Goal: Task Accomplishment & Management: Complete application form

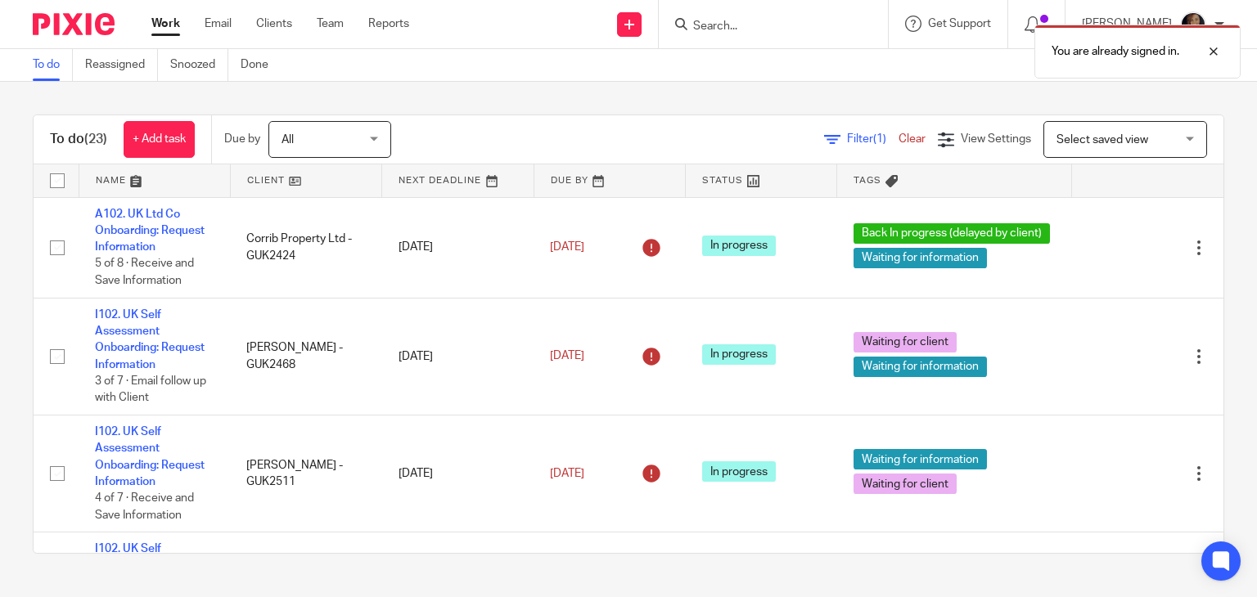
click at [761, 20] on div "You are already signed in." at bounding box center [934, 47] width 612 height 62
click at [738, 28] on div "You are already signed in." at bounding box center [934, 47] width 612 height 62
click at [741, 27] on input "Search" at bounding box center [764, 27] width 147 height 15
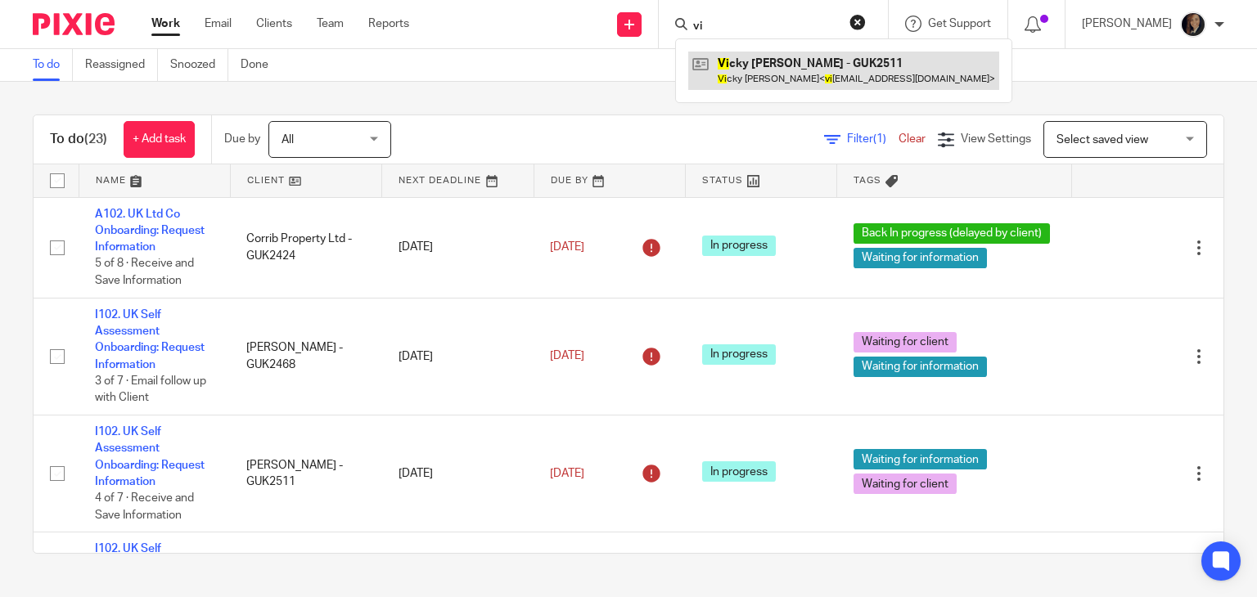
type input "vi"
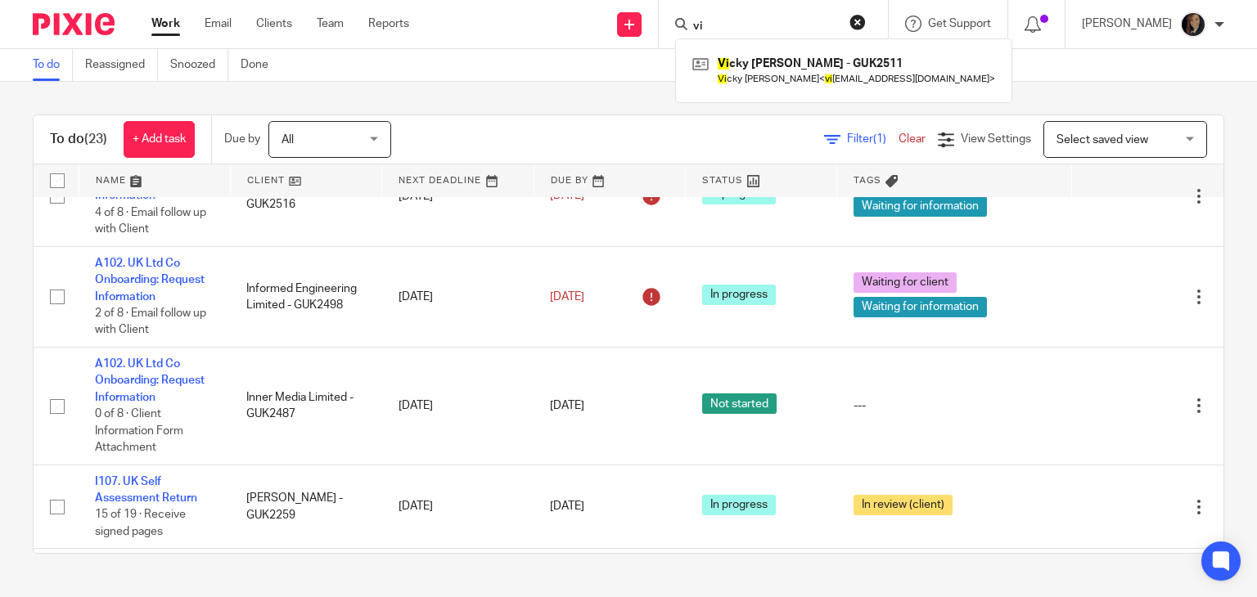
scroll to position [508, 0]
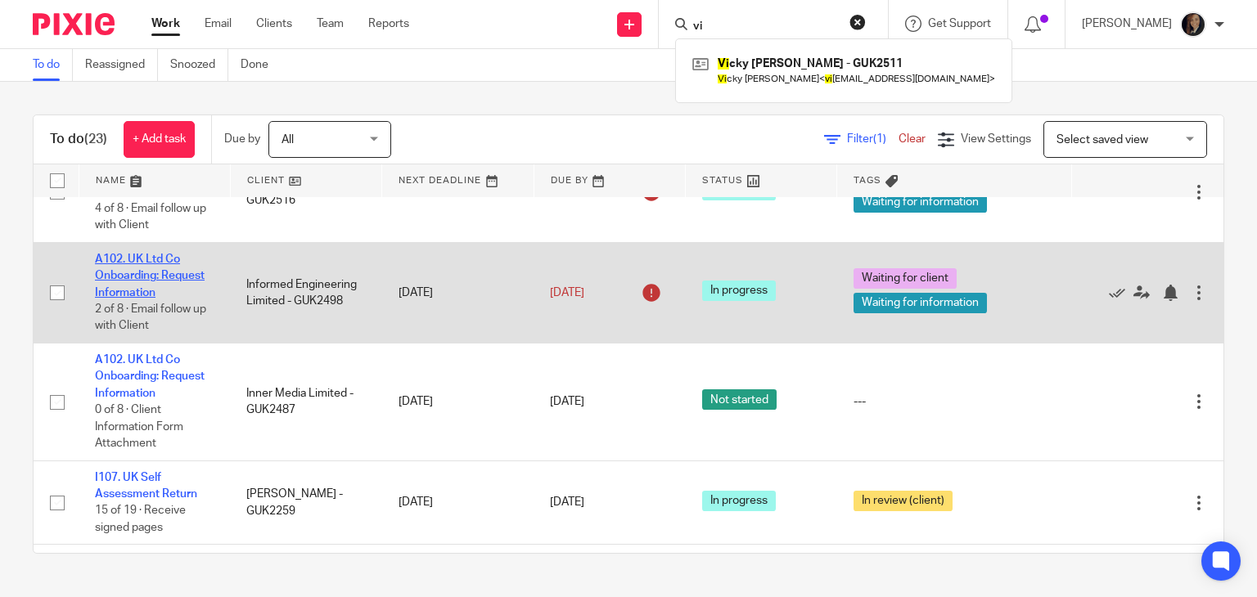
drag, startPoint x: 145, startPoint y: 269, endPoint x: 117, endPoint y: 289, distance: 34.1
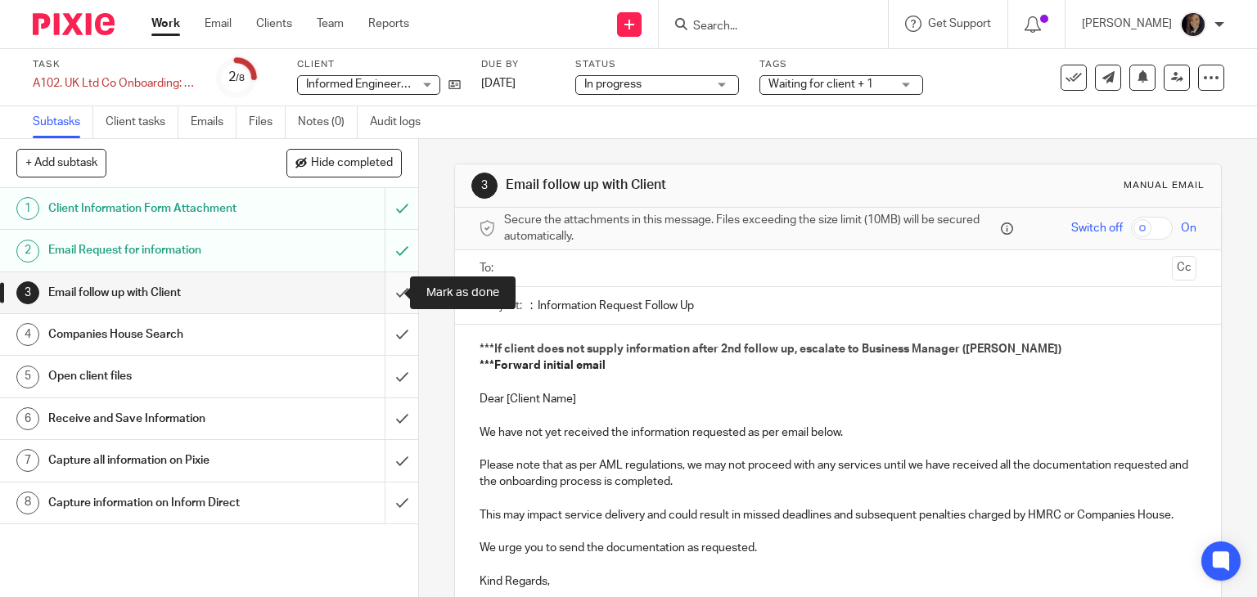
click at [383, 289] on input "submit" at bounding box center [209, 292] width 418 height 41
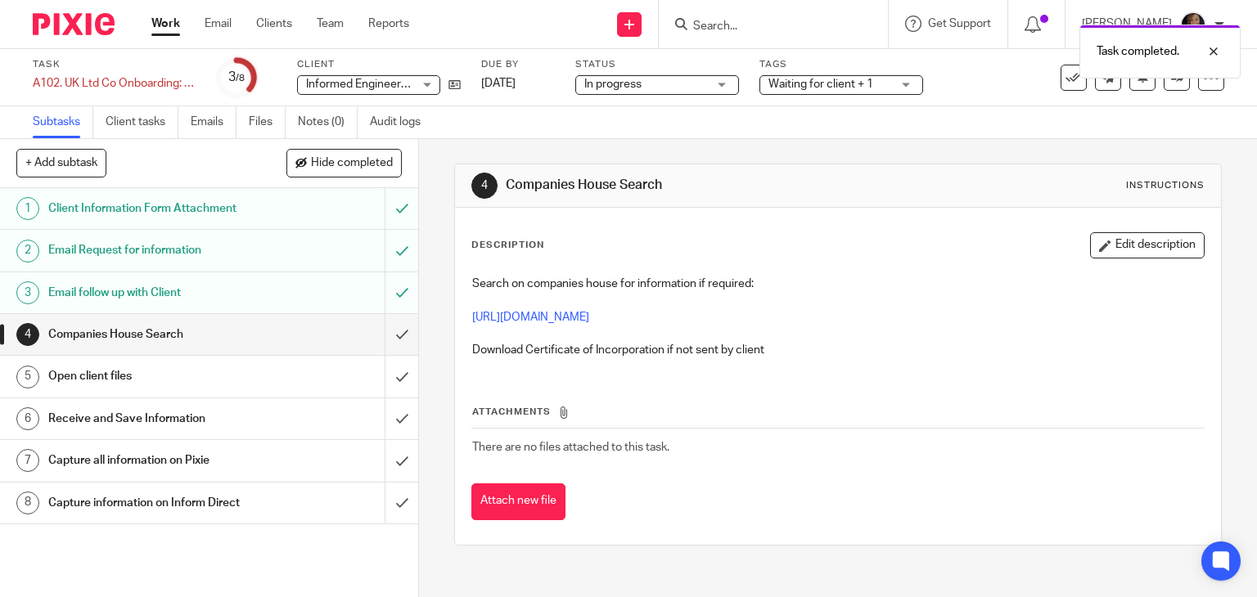
click at [171, 328] on h1 "Companies House Search" at bounding box center [155, 334] width 214 height 25
click at [91, 371] on h1 "Open client files" at bounding box center [155, 376] width 214 height 25
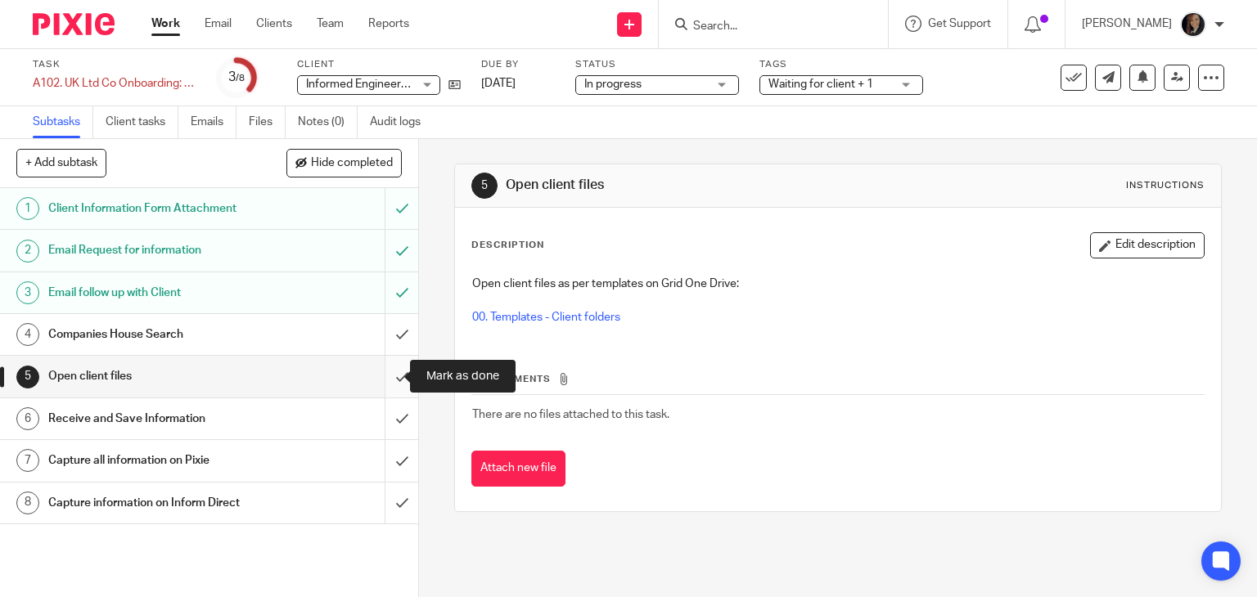
click at [382, 374] on input "submit" at bounding box center [209, 376] width 418 height 41
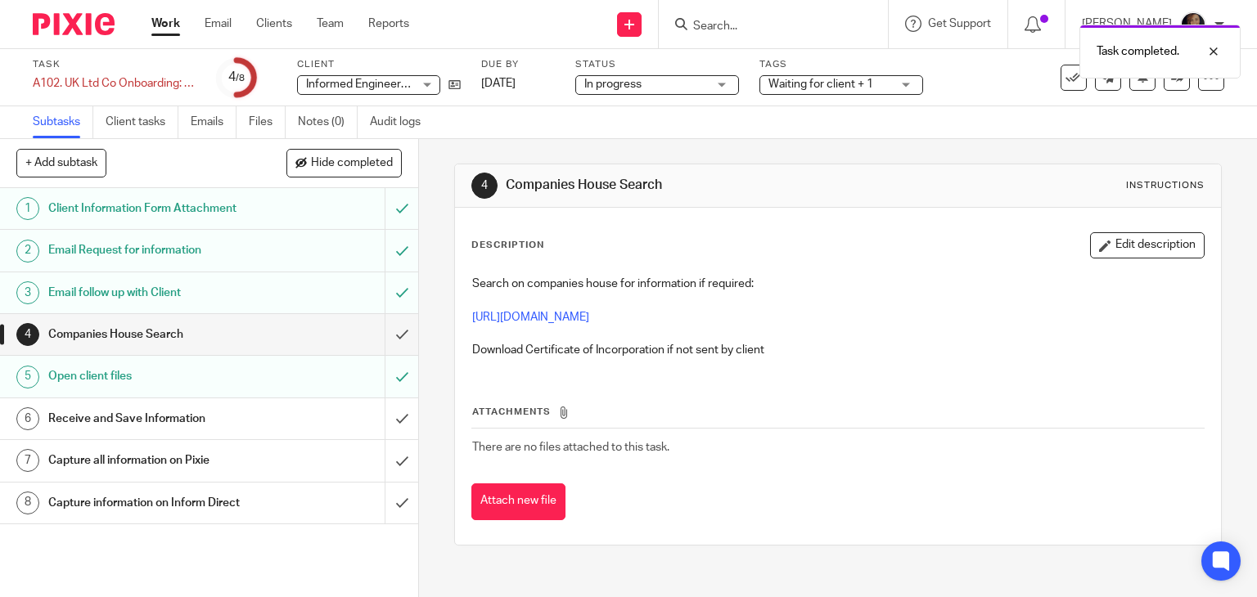
click at [187, 410] on h1 "Receive and Save Information" at bounding box center [155, 419] width 214 height 25
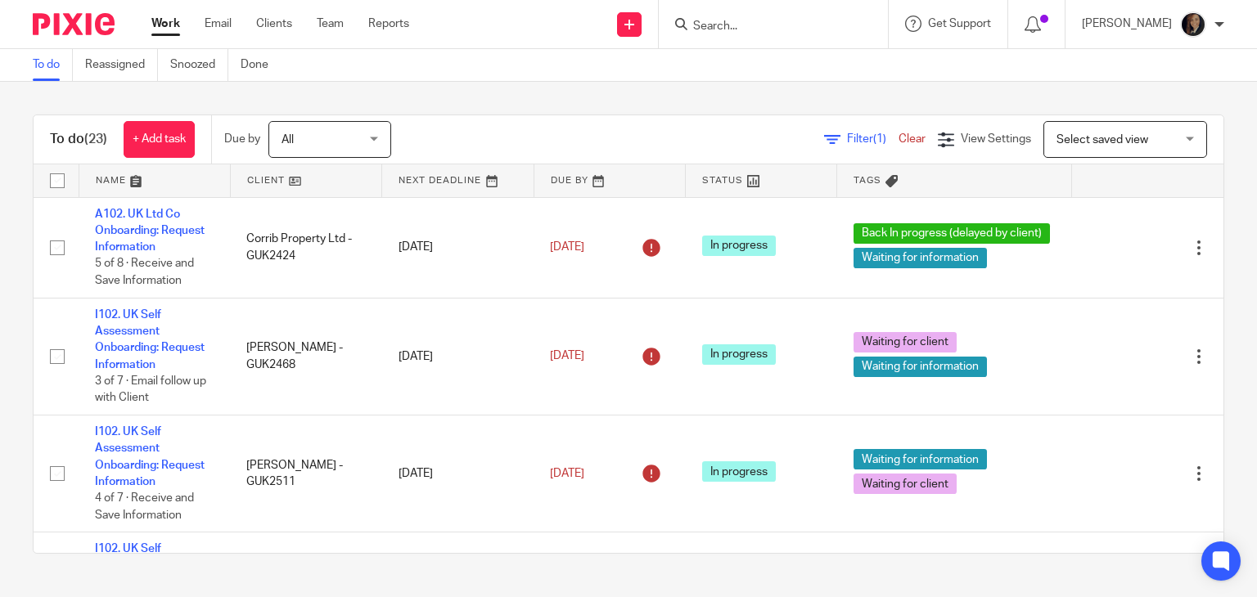
click at [731, 25] on input "Search" at bounding box center [764, 27] width 147 height 15
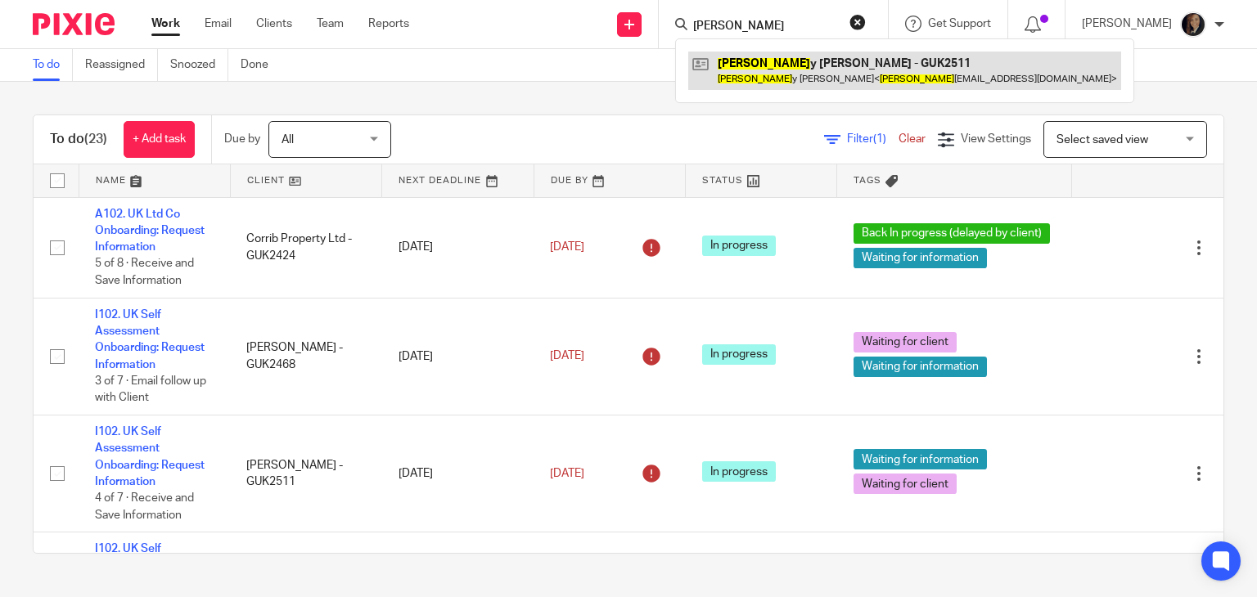
type input "vick"
click at [786, 65] on link at bounding box center [904, 71] width 433 height 38
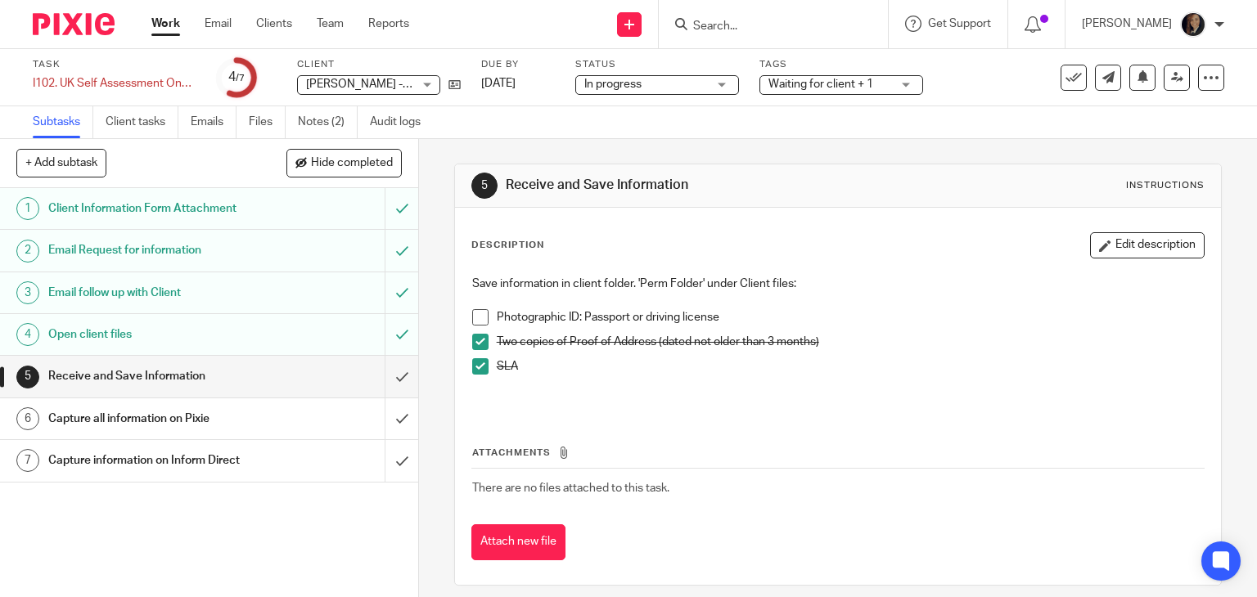
click at [473, 317] on span at bounding box center [480, 317] width 16 height 16
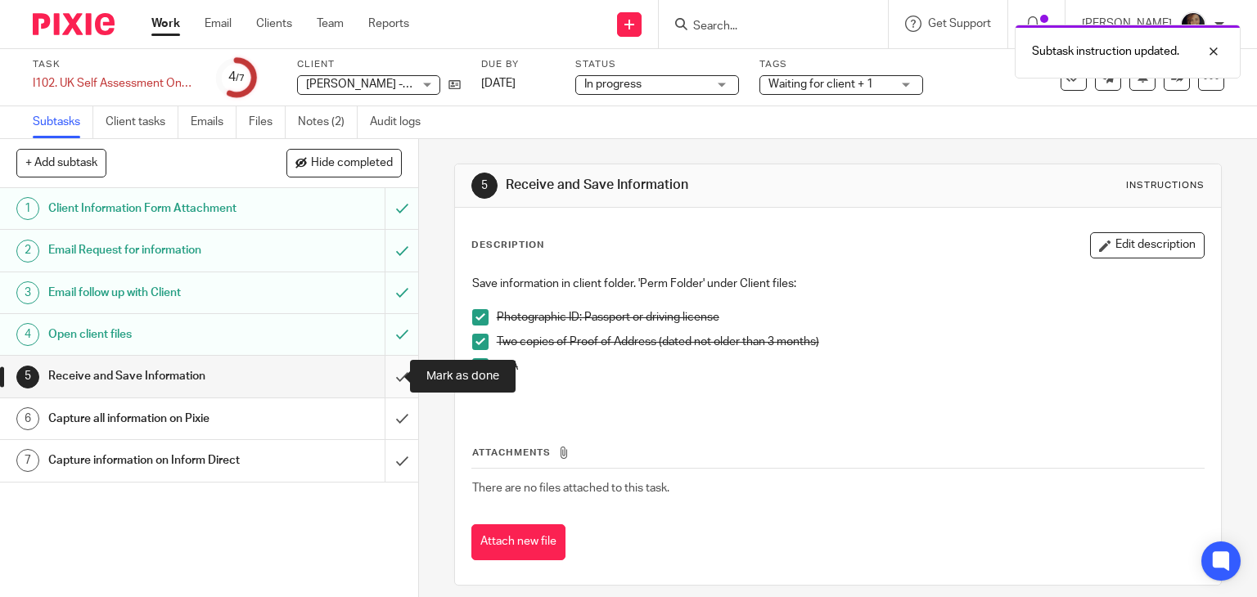
click at [386, 372] on input "submit" at bounding box center [209, 376] width 418 height 41
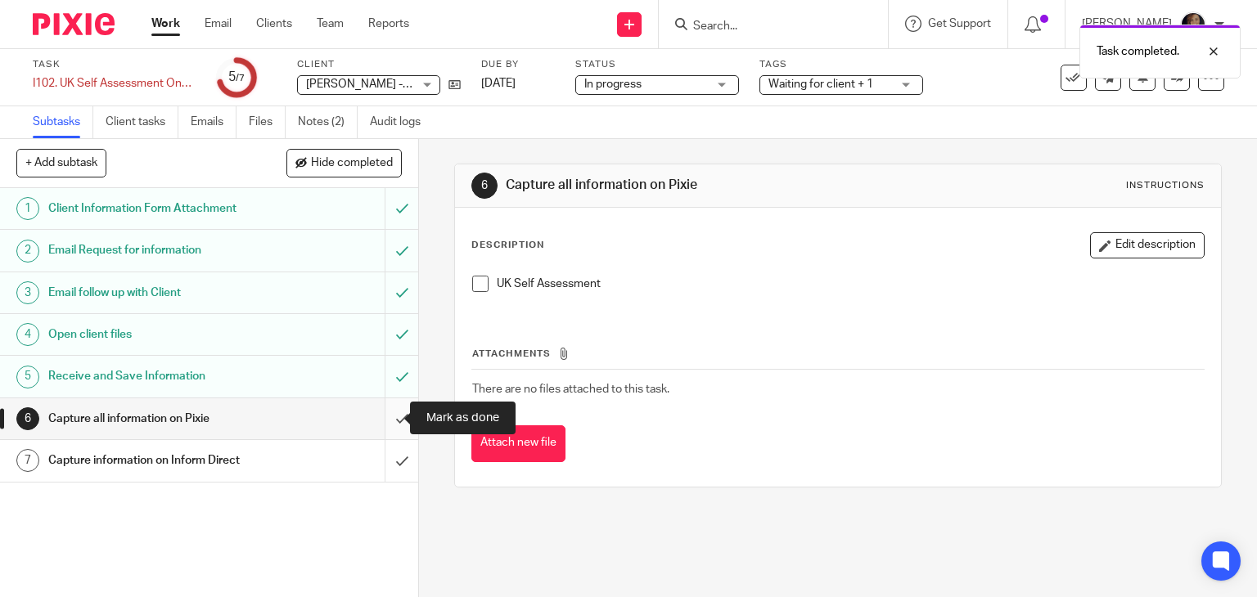
click at [382, 417] on input "submit" at bounding box center [209, 418] width 418 height 41
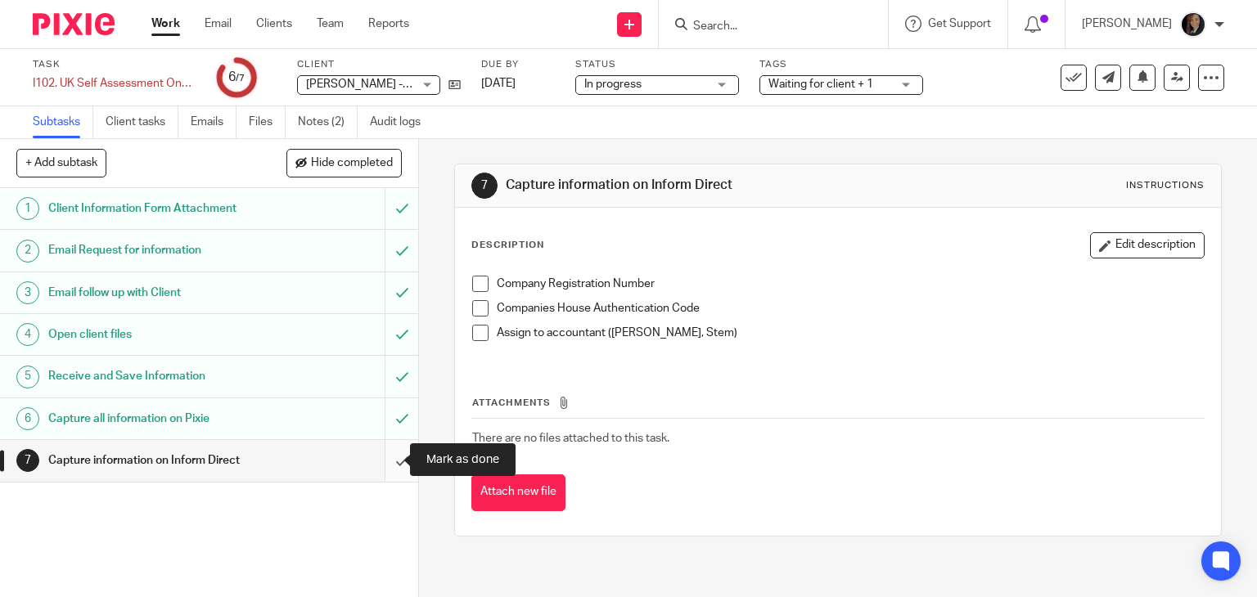
click at [383, 460] on input "submit" at bounding box center [209, 460] width 418 height 41
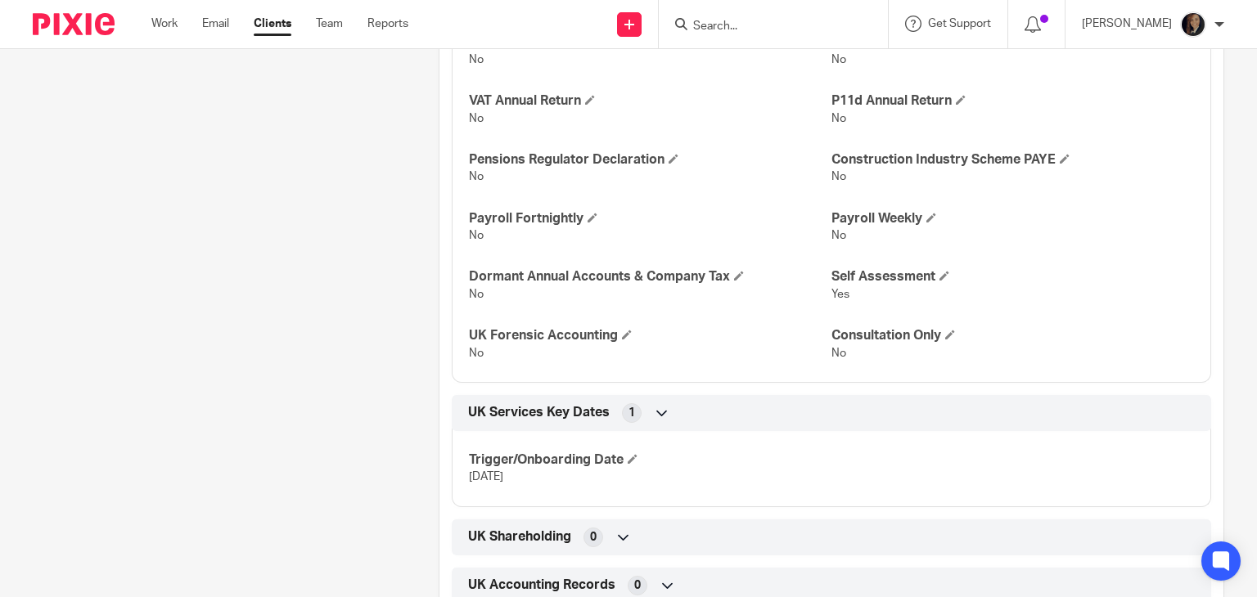
scroll to position [278, 0]
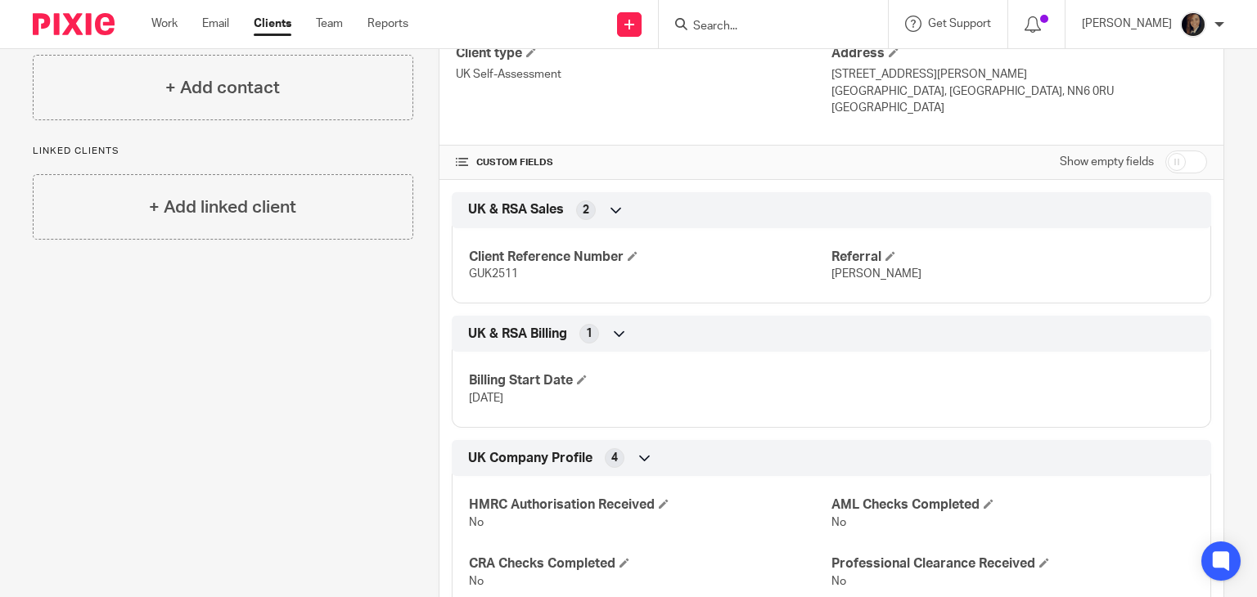
click at [1168, 155] on input "checkbox" at bounding box center [1186, 162] width 42 height 23
checkbox input "true"
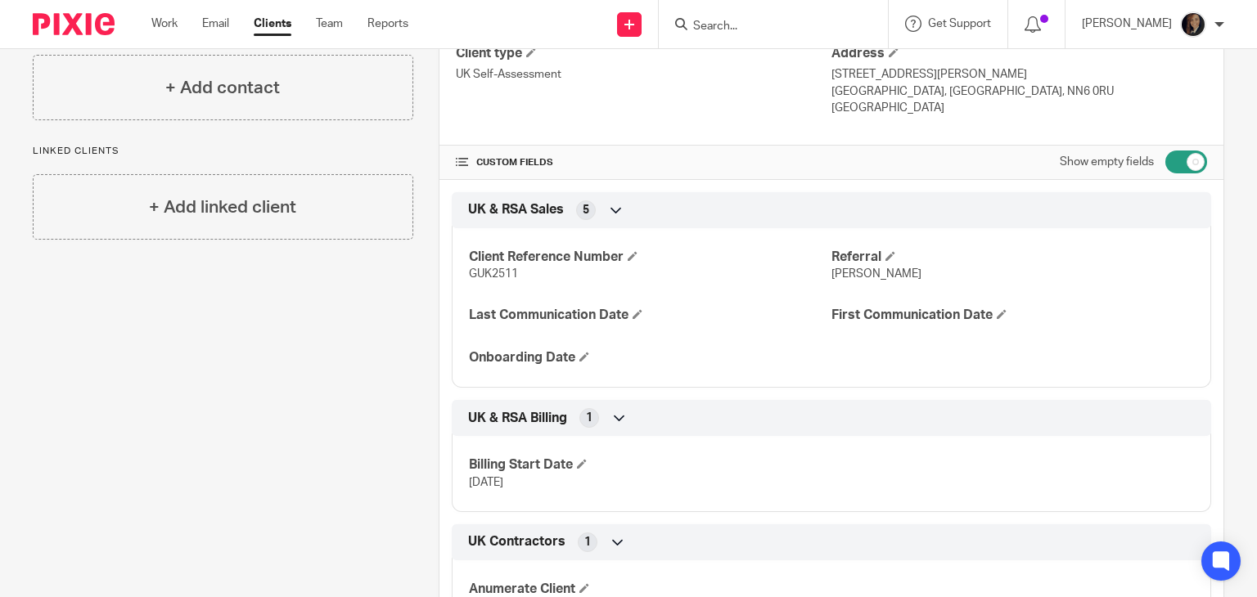
click at [608, 209] on icon at bounding box center [616, 210] width 16 height 16
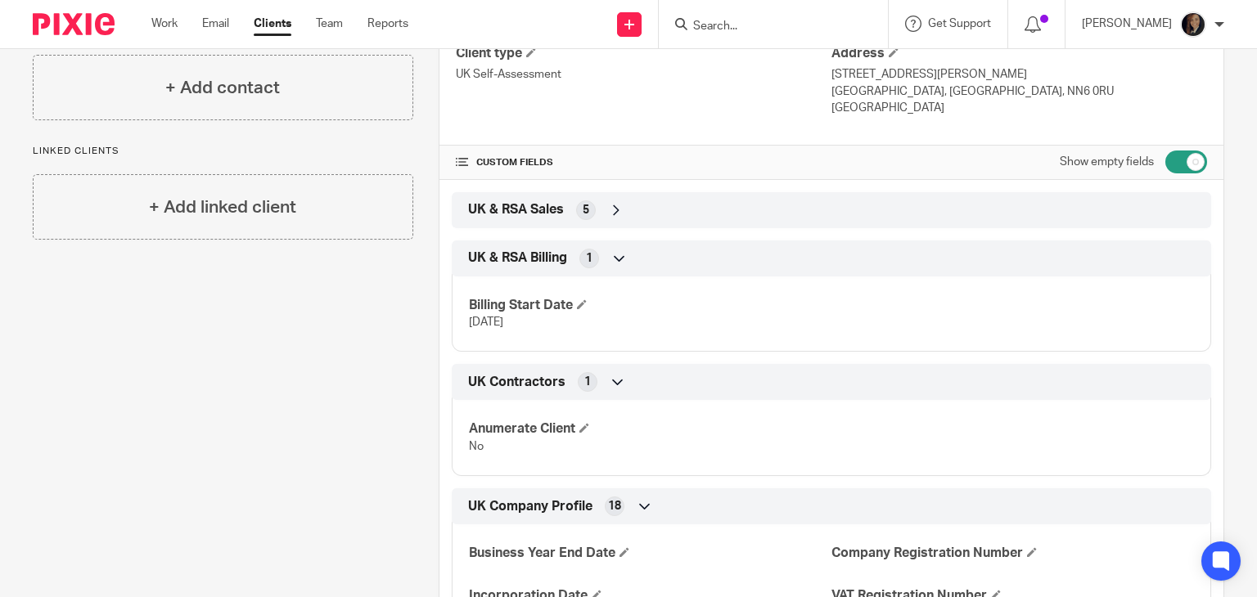
click at [611, 254] on icon at bounding box center [619, 258] width 16 height 16
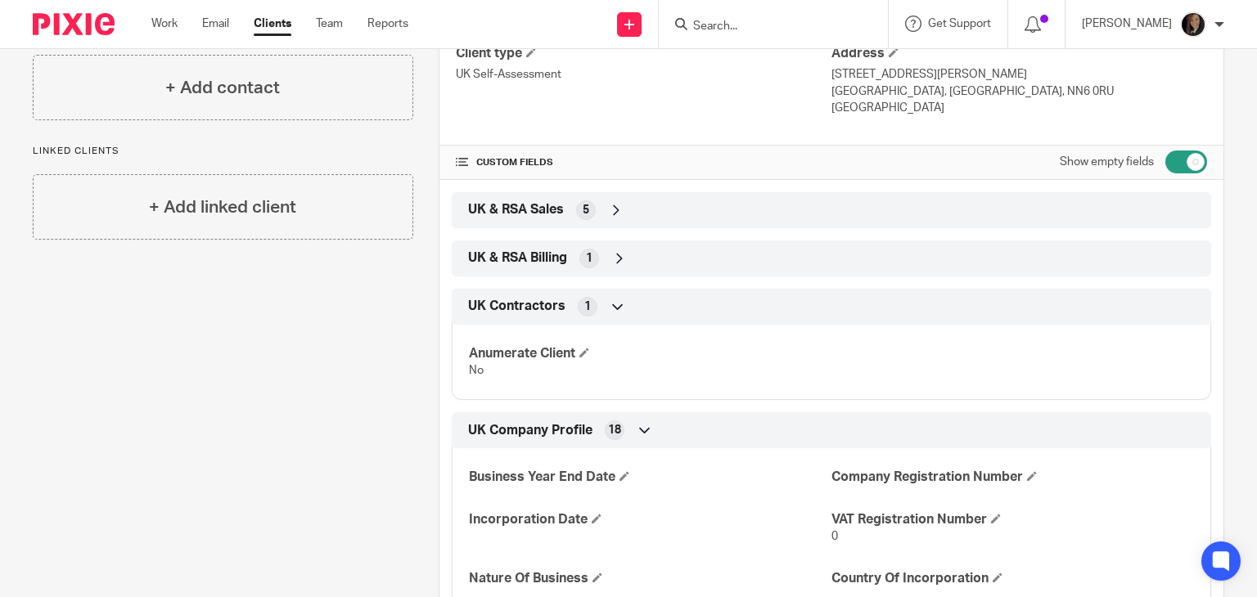
click at [610, 301] on icon at bounding box center [618, 307] width 16 height 16
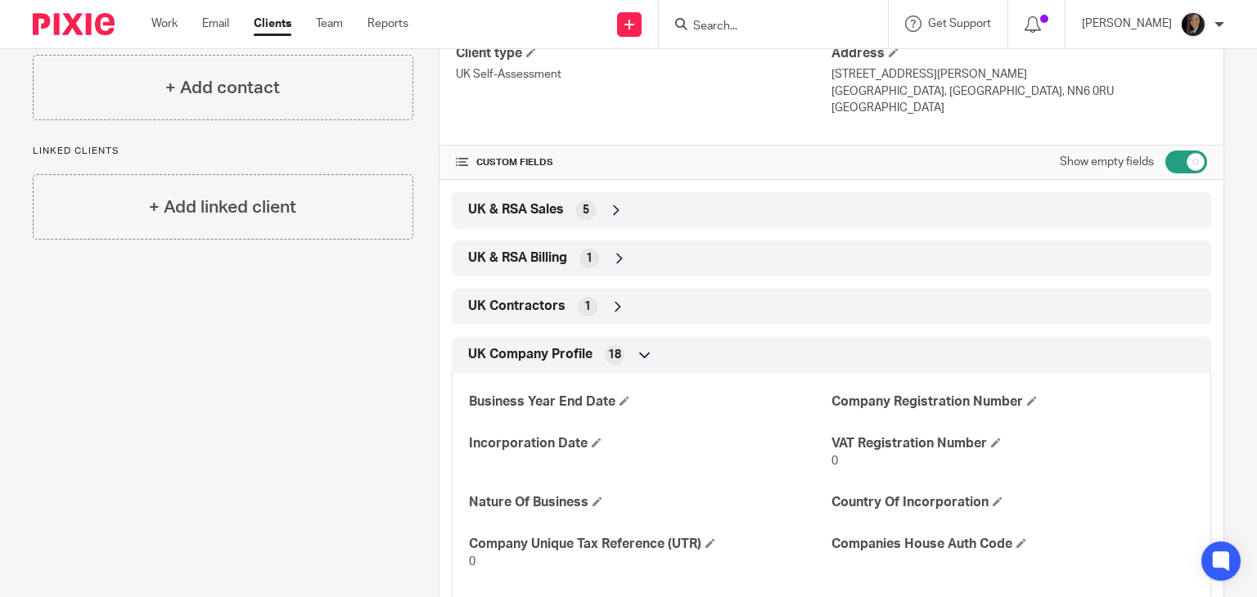
click at [637, 352] on icon at bounding box center [645, 355] width 16 height 16
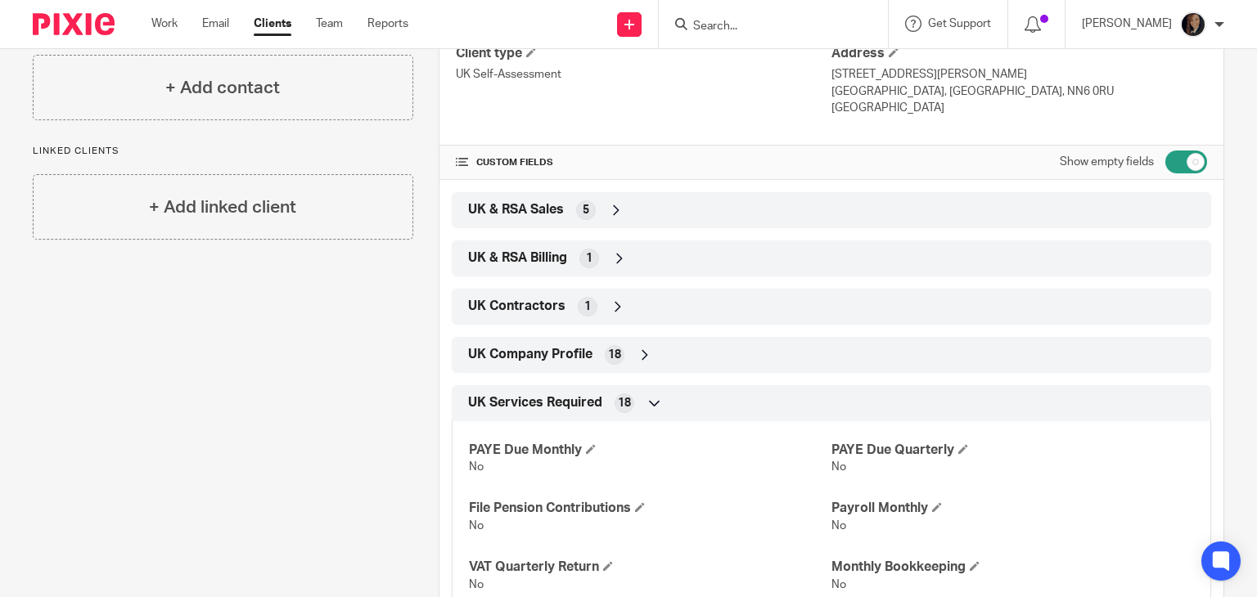
click at [646, 398] on icon at bounding box center [654, 403] width 16 height 16
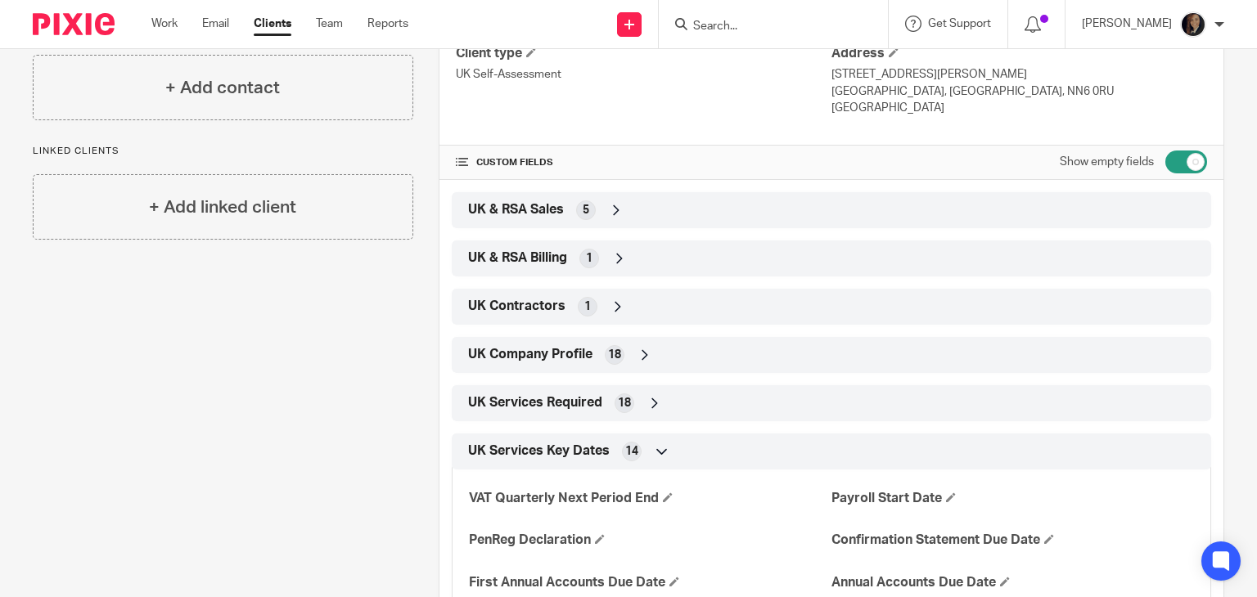
click at [654, 448] on icon at bounding box center [662, 451] width 16 height 16
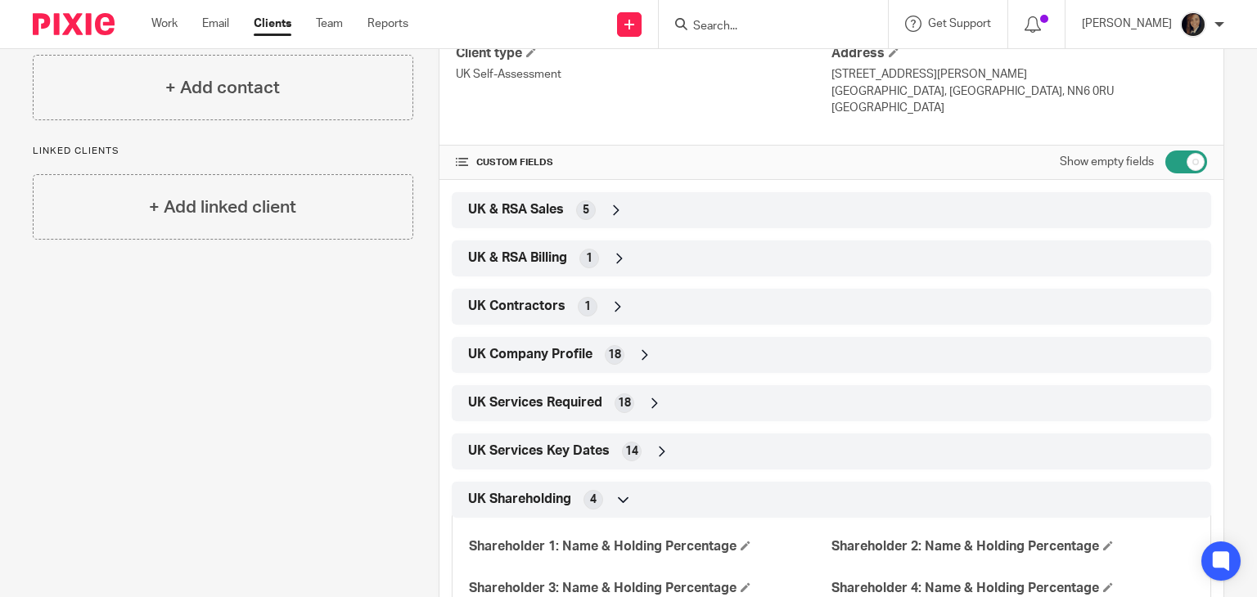
click at [615, 498] on icon at bounding box center [623, 500] width 16 height 16
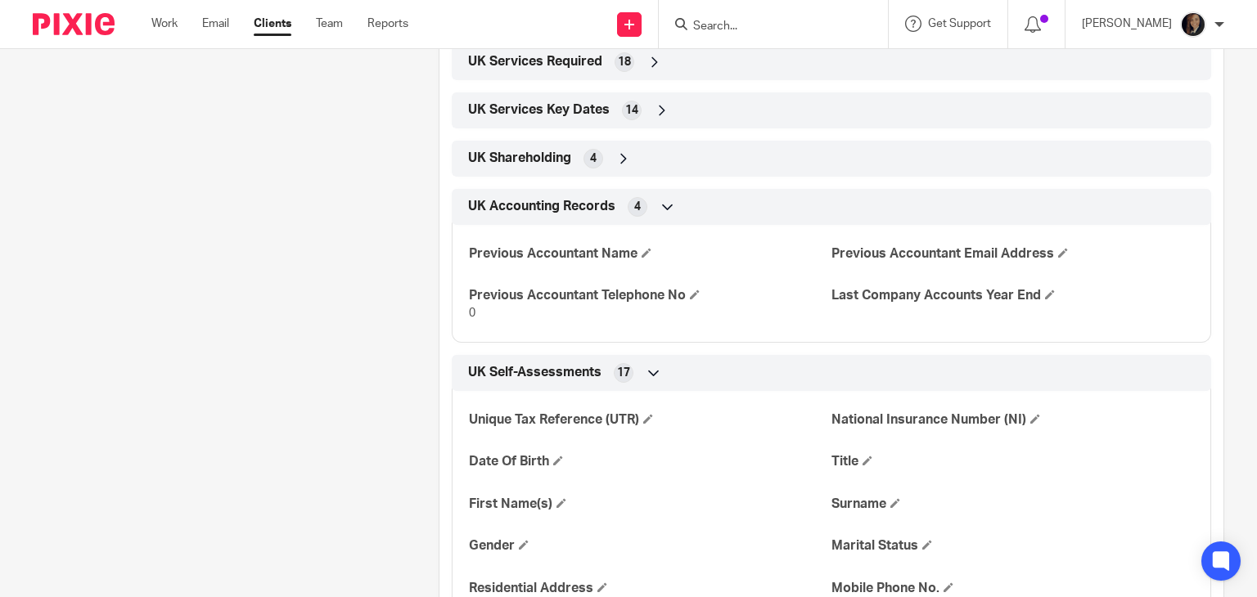
scroll to position [603, 0]
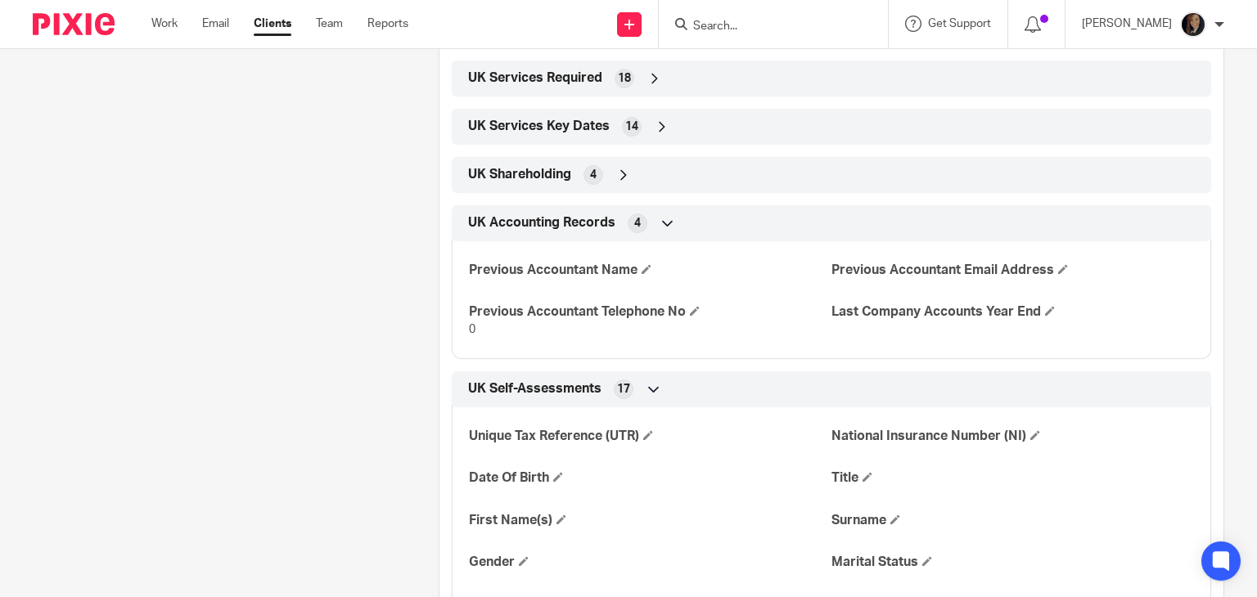
click at [661, 220] on icon at bounding box center [668, 223] width 16 height 16
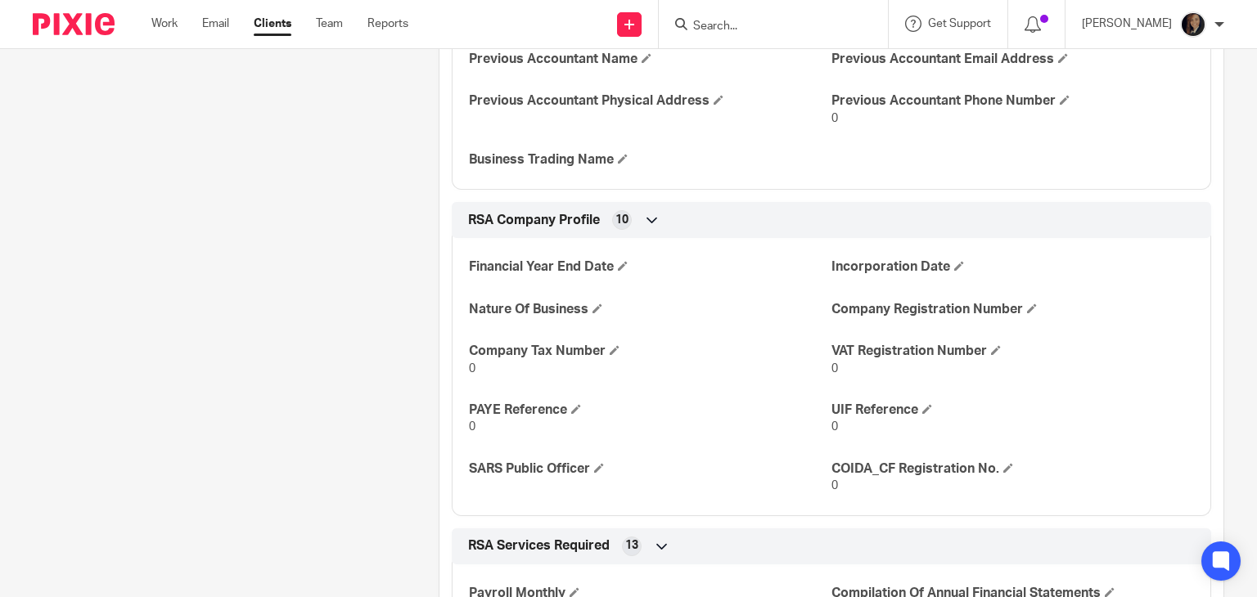
scroll to position [1144, 0]
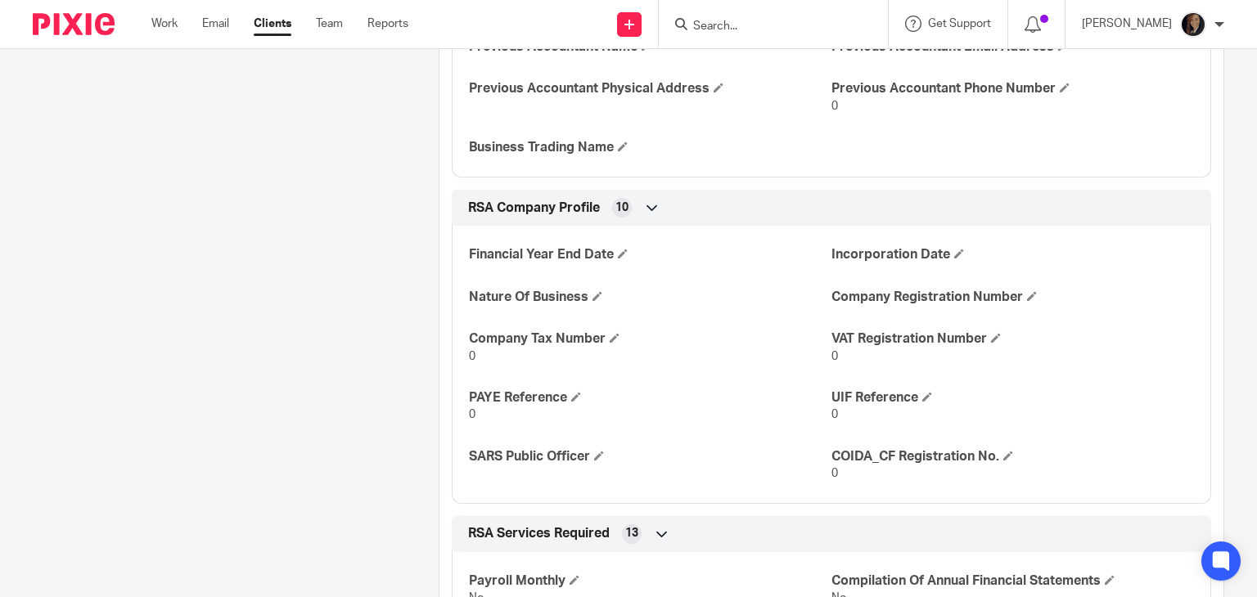
click at [647, 205] on icon at bounding box center [652, 208] width 16 height 16
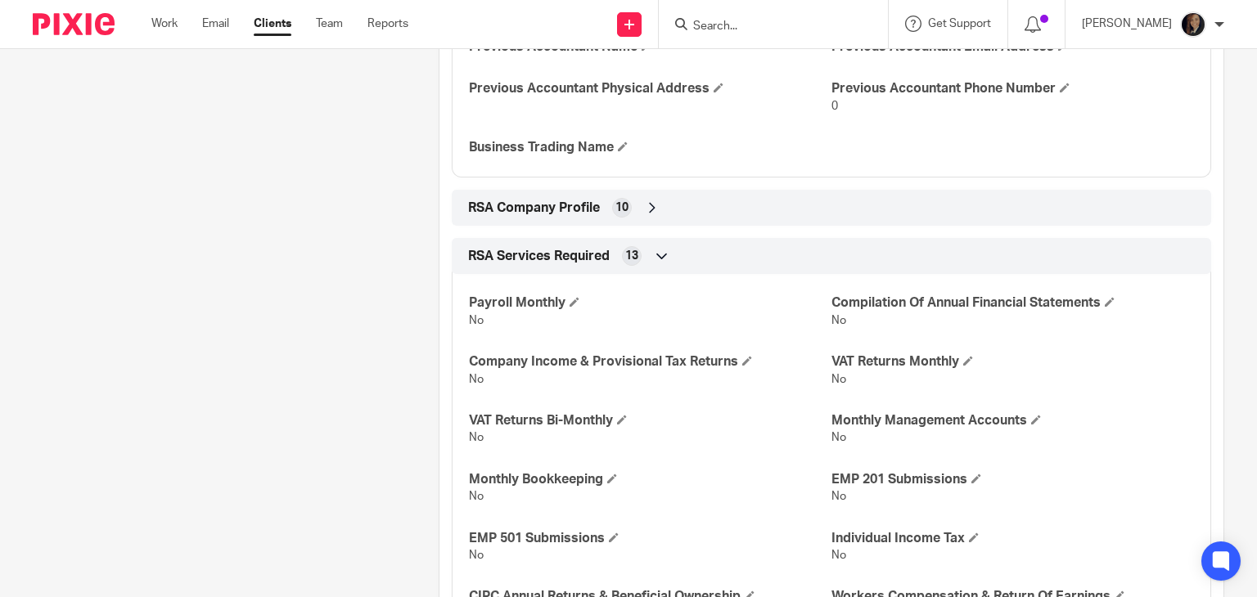
click at [658, 253] on icon at bounding box center [662, 256] width 16 height 16
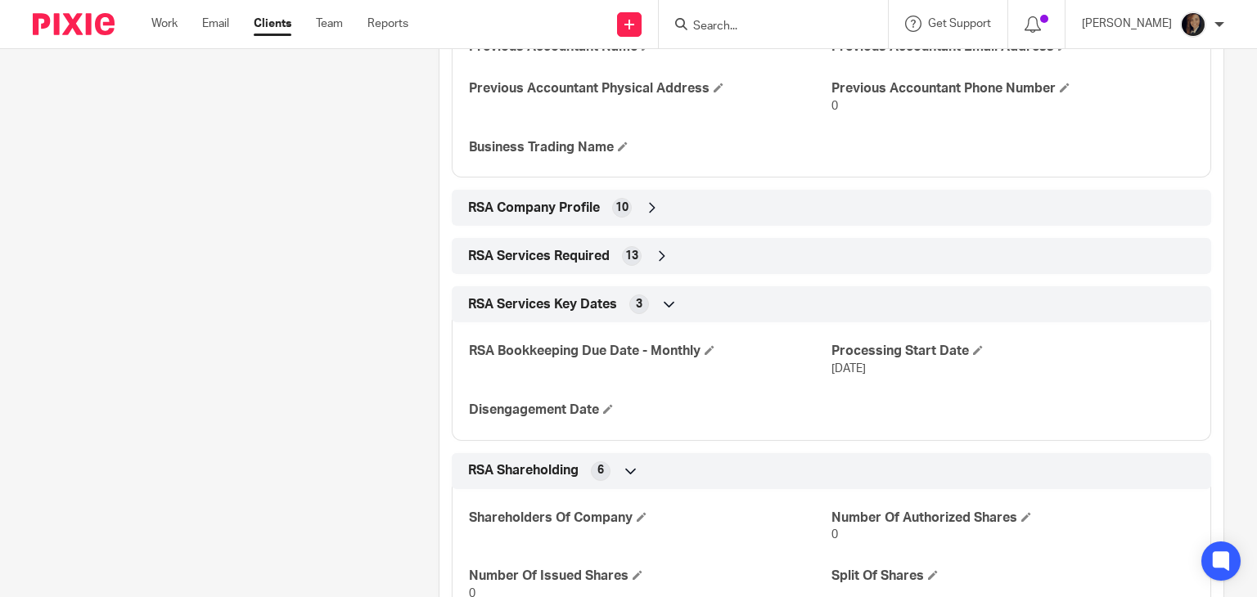
click at [661, 303] on icon at bounding box center [669, 304] width 16 height 16
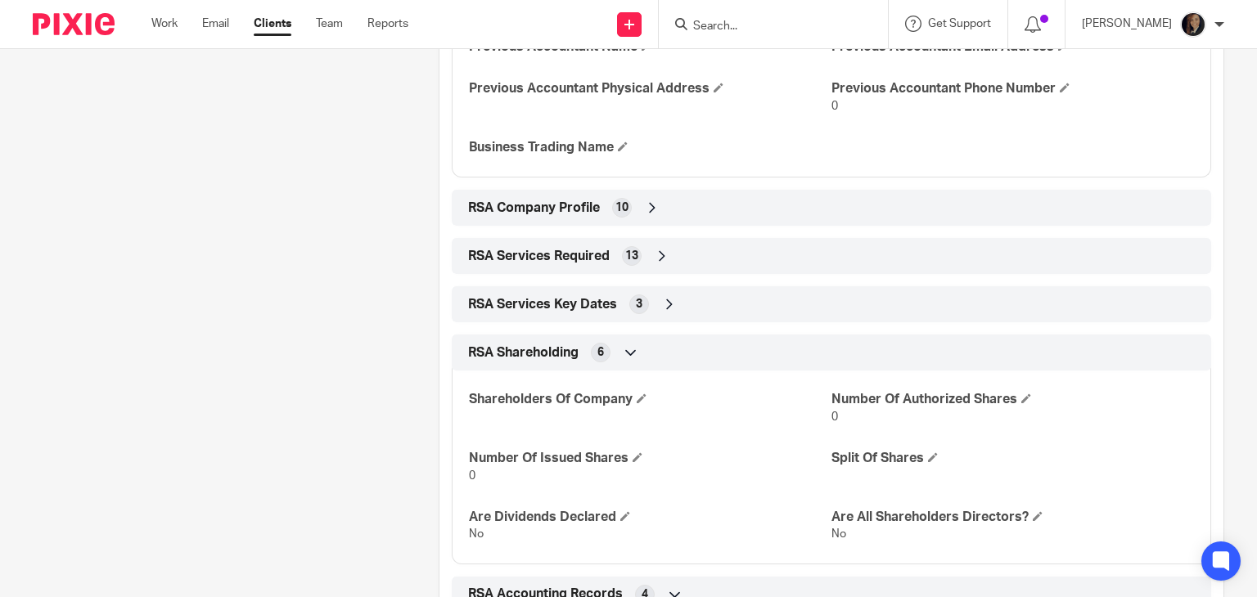
click at [628, 351] on icon at bounding box center [631, 352] width 16 height 16
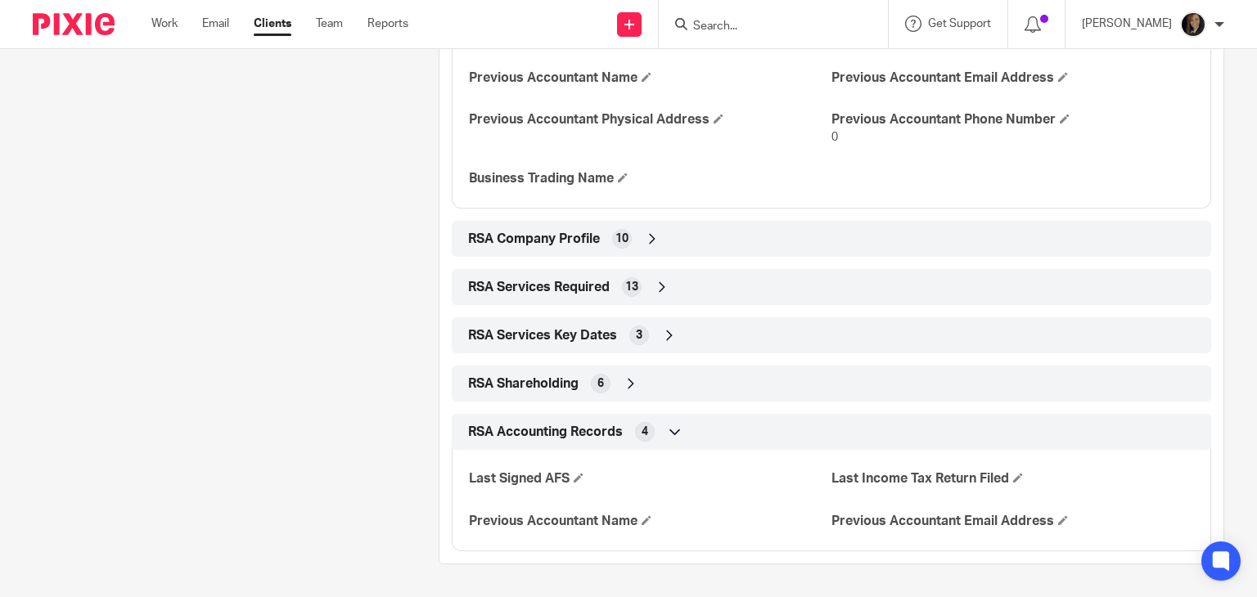
scroll to position [1112, 0]
click at [671, 431] on icon at bounding box center [675, 433] width 16 height 16
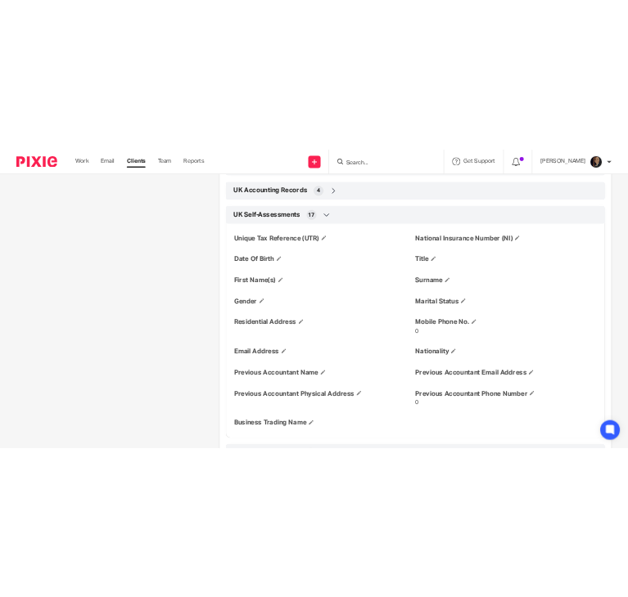
scroll to position [732, 0]
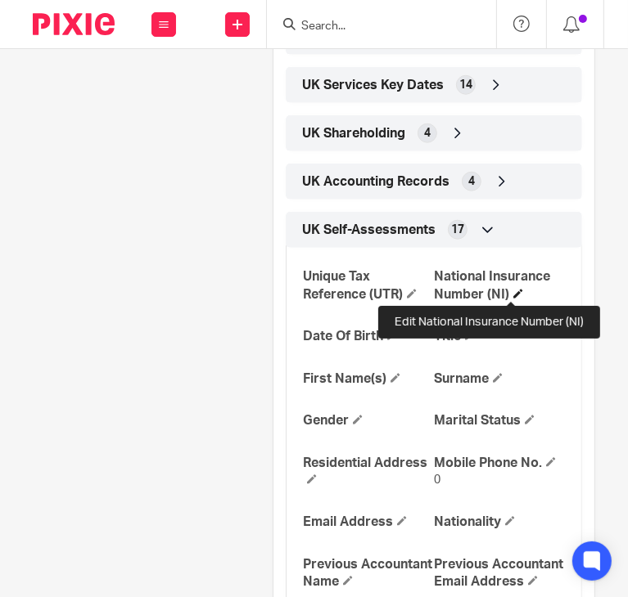
click at [513, 291] on span at bounding box center [518, 294] width 10 height 10
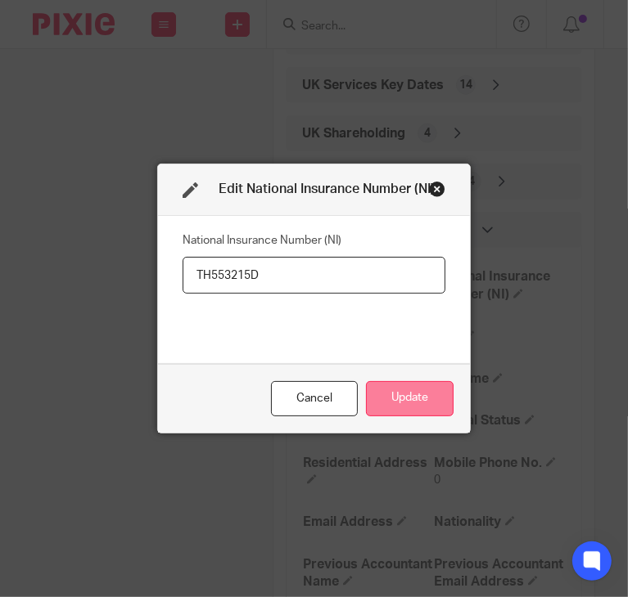
type input "TH553215D"
click at [393, 399] on button "Update" at bounding box center [410, 398] width 88 height 35
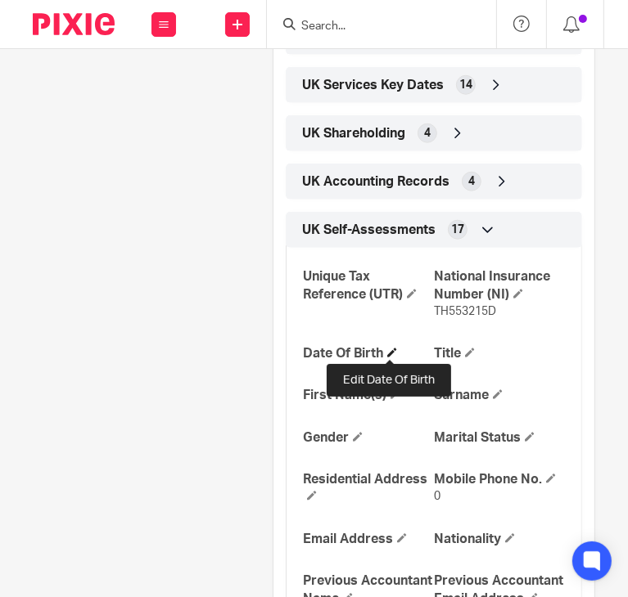
click at [392, 349] on span at bounding box center [392, 353] width 10 height 10
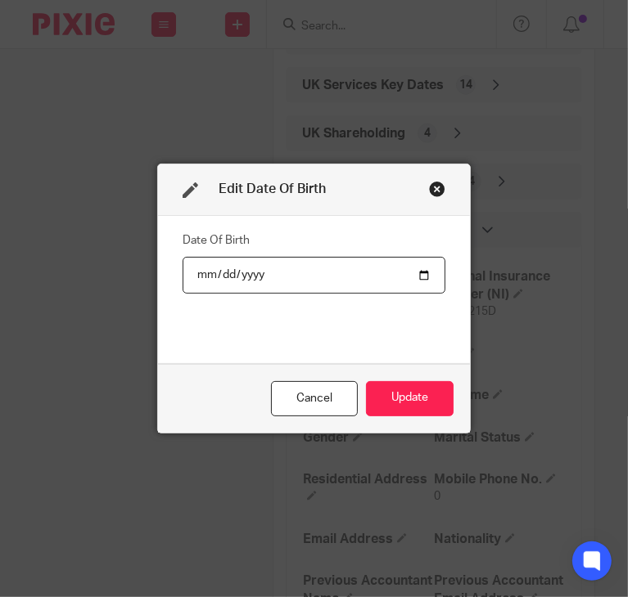
click at [198, 276] on input "date" at bounding box center [313, 275] width 263 height 37
type input "1971-01-10"
click at [398, 398] on button "Update" at bounding box center [410, 398] width 88 height 35
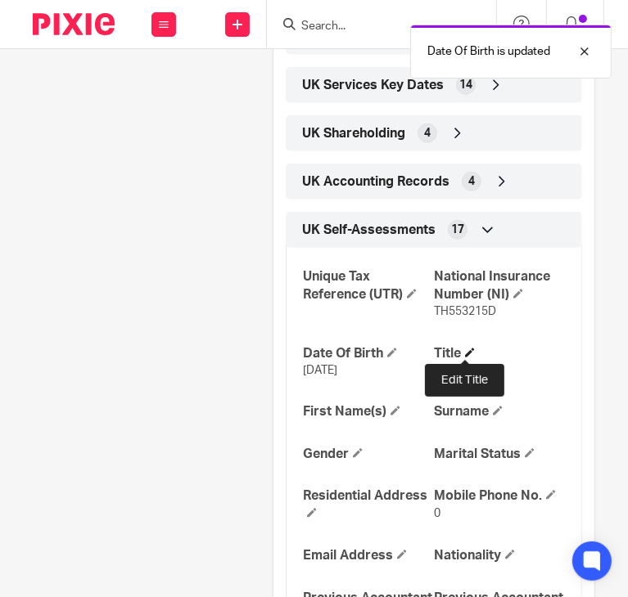
click at [466, 348] on span at bounding box center [470, 353] width 10 height 10
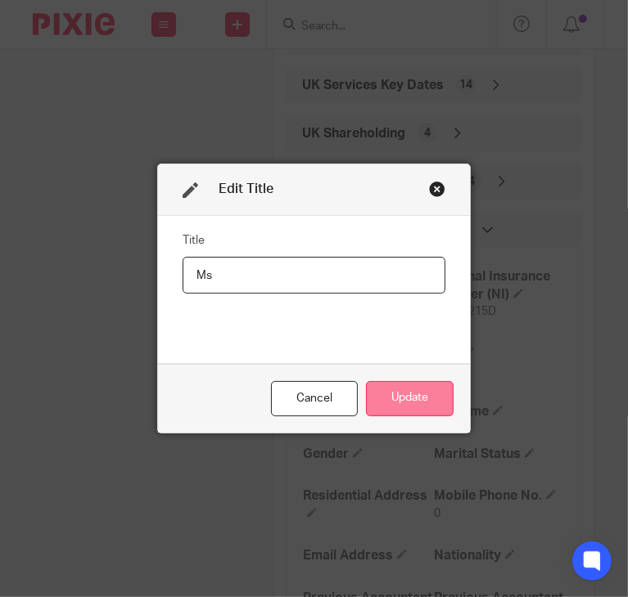
type input "Ms"
click at [403, 403] on button "Update" at bounding box center [410, 398] width 88 height 35
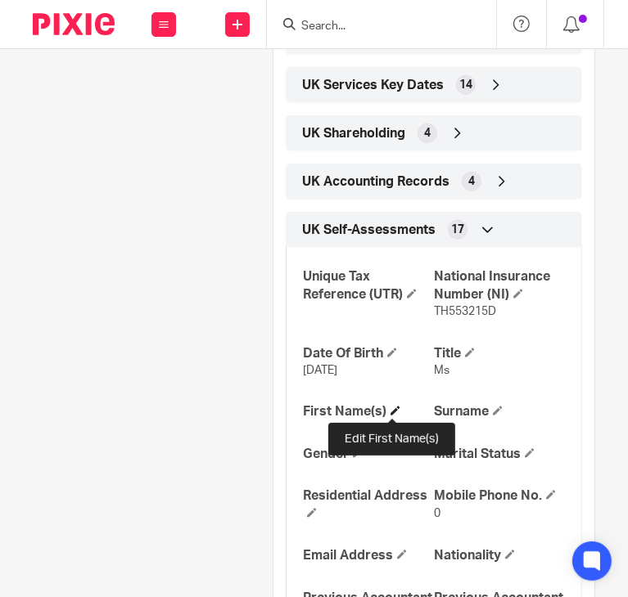
click at [390, 407] on span at bounding box center [395, 411] width 10 height 10
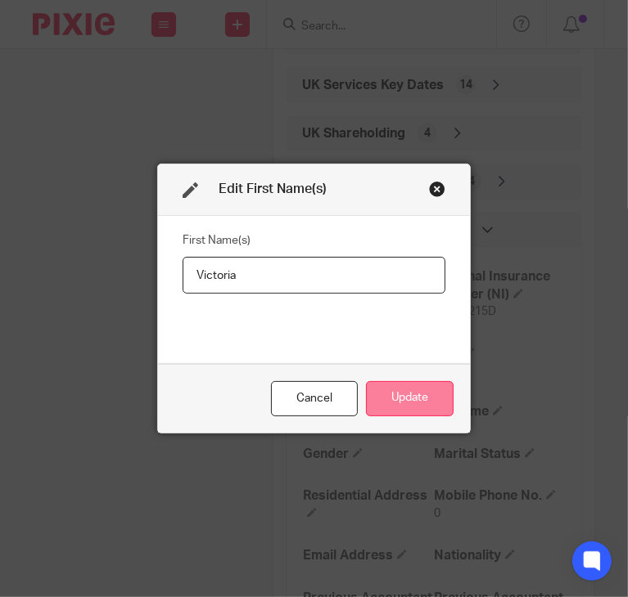
type input "Victoria"
click at [423, 398] on button "Update" at bounding box center [410, 398] width 88 height 35
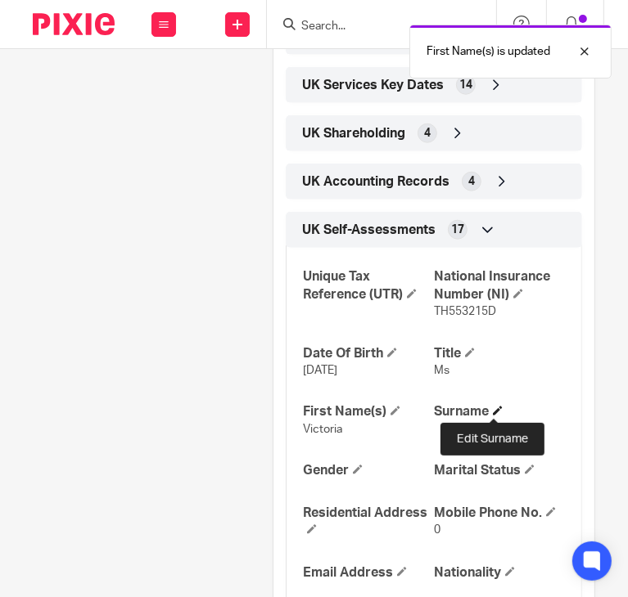
click at [493, 413] on span at bounding box center [498, 411] width 10 height 10
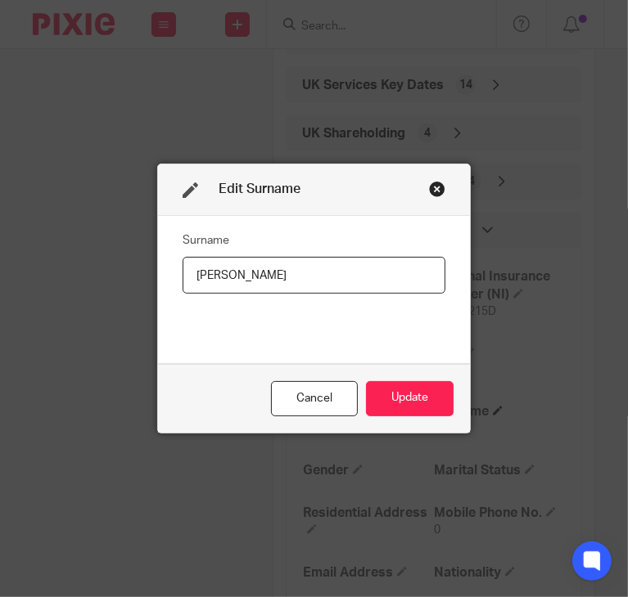
type input "Vallero"
click at [416, 393] on button "Update" at bounding box center [410, 398] width 88 height 35
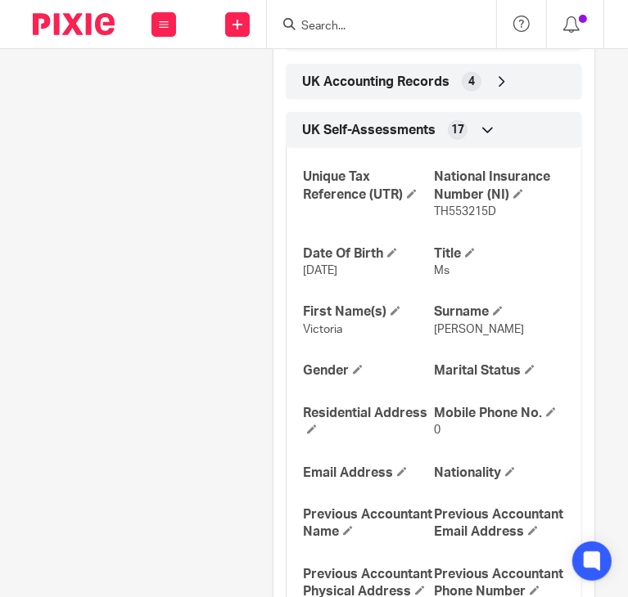
scroll to position [865, 0]
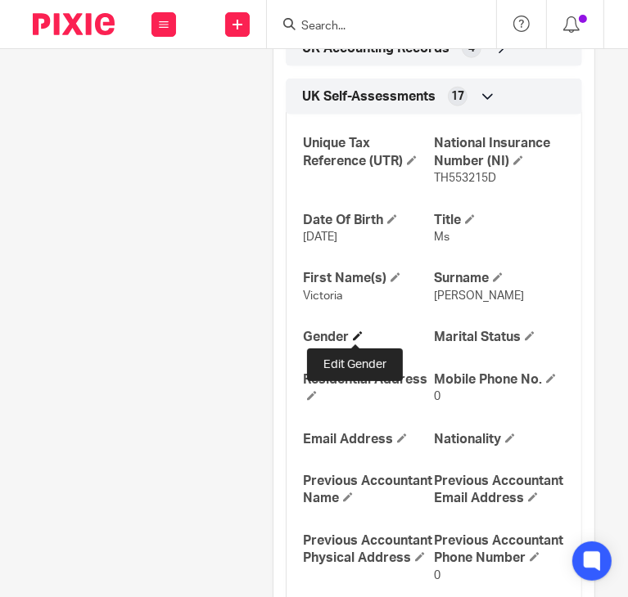
click at [353, 331] on span at bounding box center [358, 336] width 10 height 10
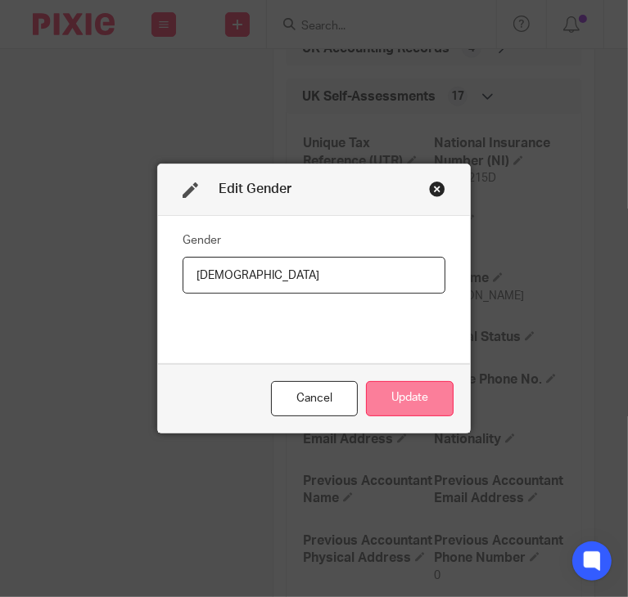
type input "Female"
click at [403, 401] on button "Update" at bounding box center [410, 398] width 88 height 35
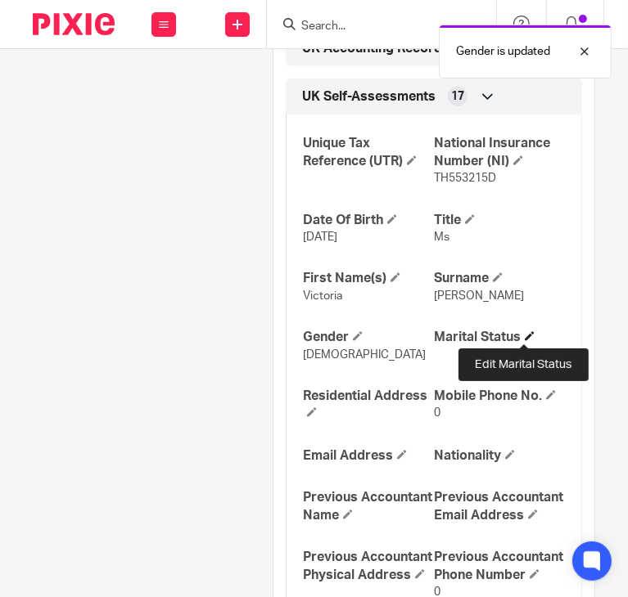
click at [525, 333] on span at bounding box center [530, 336] width 10 height 10
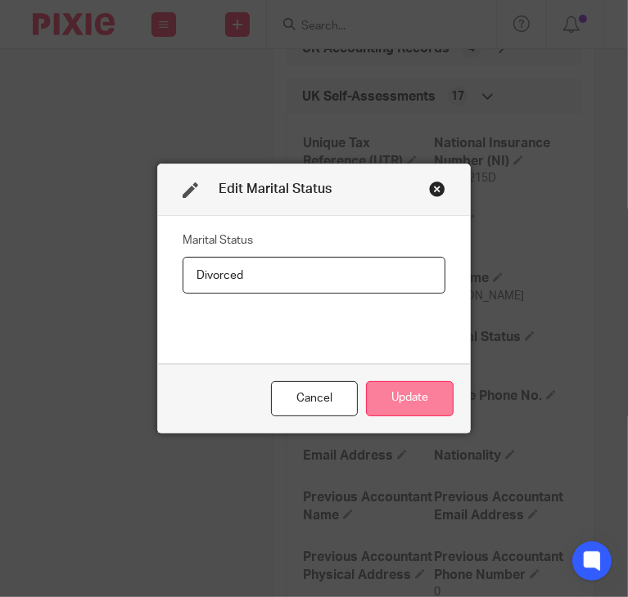
type input "Divorced"
click at [408, 388] on button "Update" at bounding box center [410, 398] width 88 height 35
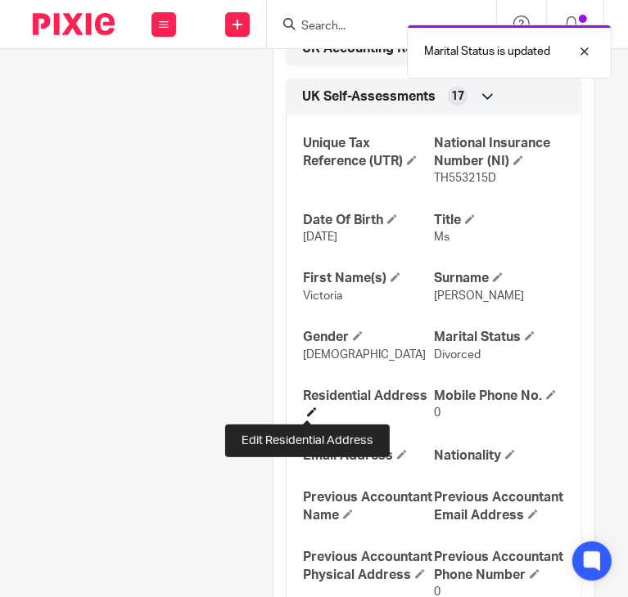
click at [307, 410] on span at bounding box center [312, 412] width 10 height 10
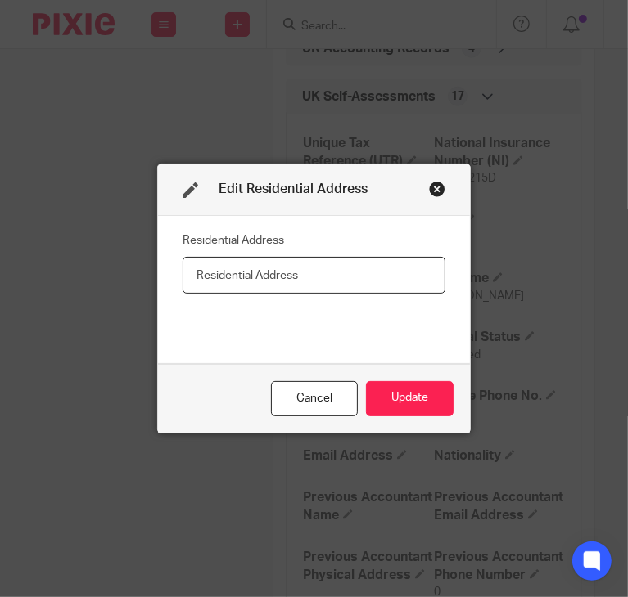
click at [264, 272] on input "text" at bounding box center [313, 275] width 263 height 37
click at [383, 268] on input "11 Mardell way" at bounding box center [313, 275] width 263 height 37
type input "11 Mardell way, Overstone Gate Northampton"
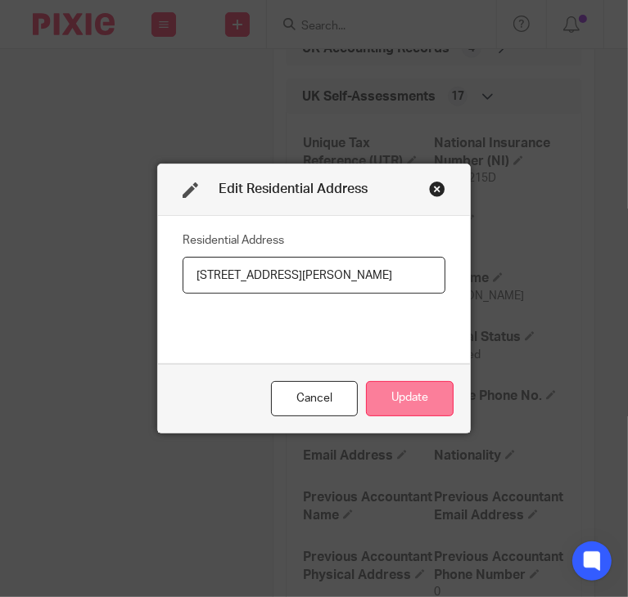
click at [393, 388] on button "Update" at bounding box center [410, 398] width 88 height 35
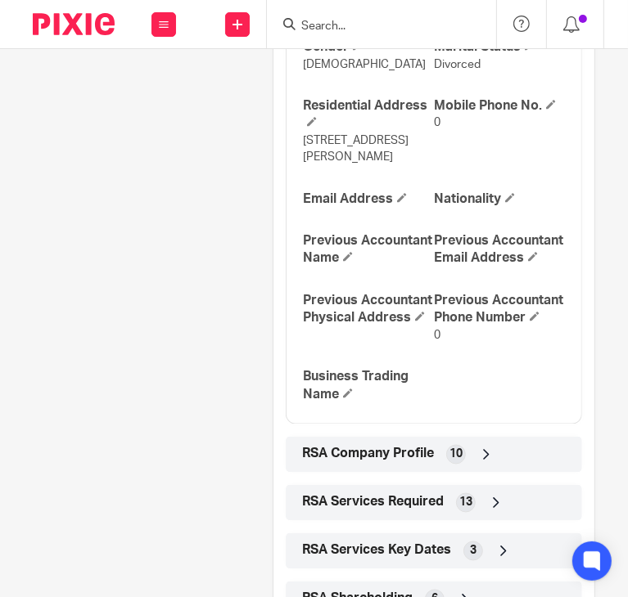
scroll to position [1062, 0]
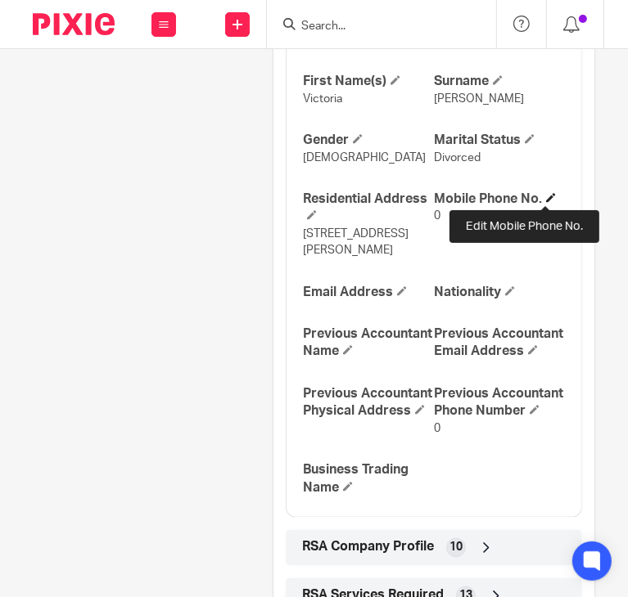
click at [546, 195] on span at bounding box center [551, 198] width 10 height 10
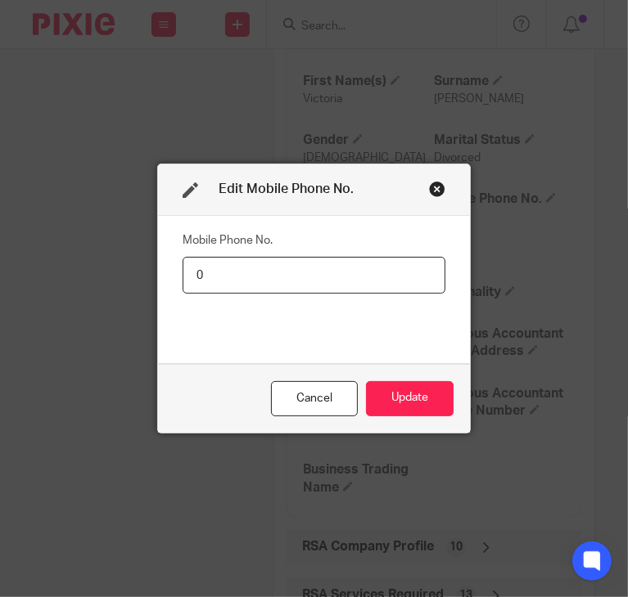
click at [265, 281] on input "0" at bounding box center [313, 275] width 263 height 37
type input "07340367190"
click at [401, 389] on button "Update" at bounding box center [410, 398] width 88 height 35
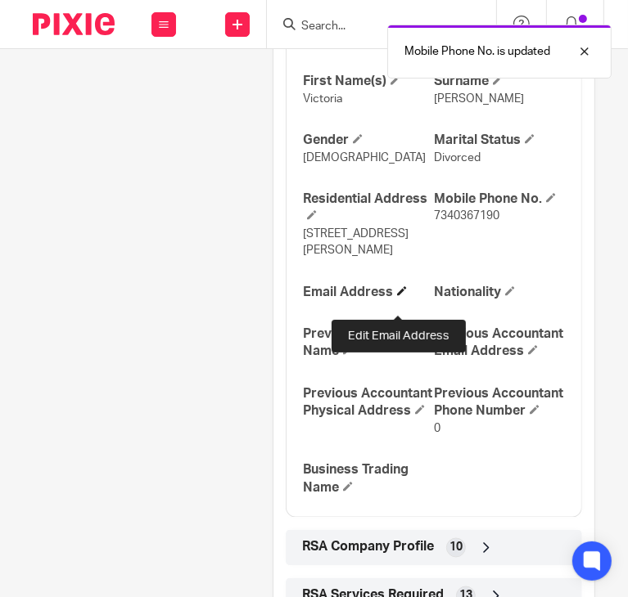
click at [397, 296] on span at bounding box center [402, 291] width 10 height 10
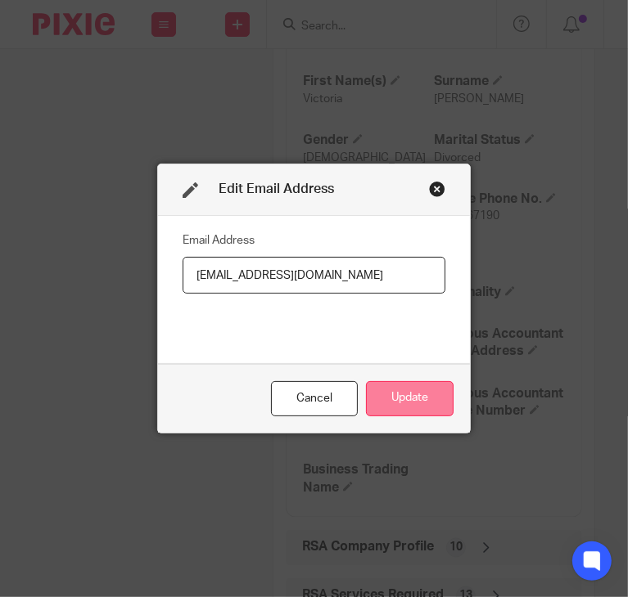
type input "vickyvallero@icloud.com"
click at [420, 398] on button "Update" at bounding box center [410, 398] width 88 height 35
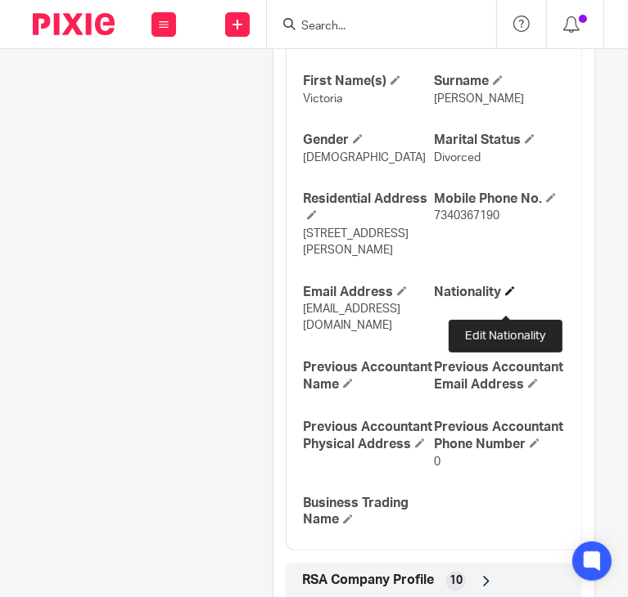
click at [505, 296] on span at bounding box center [510, 291] width 10 height 10
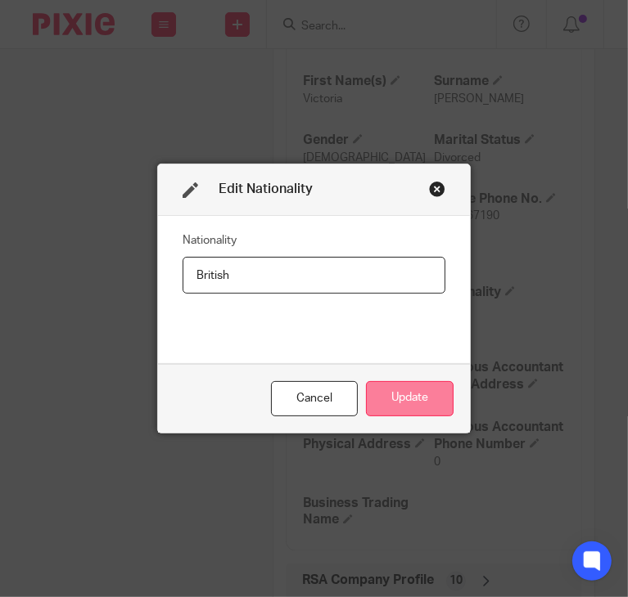
type input "British"
click at [410, 390] on button "Update" at bounding box center [410, 398] width 88 height 35
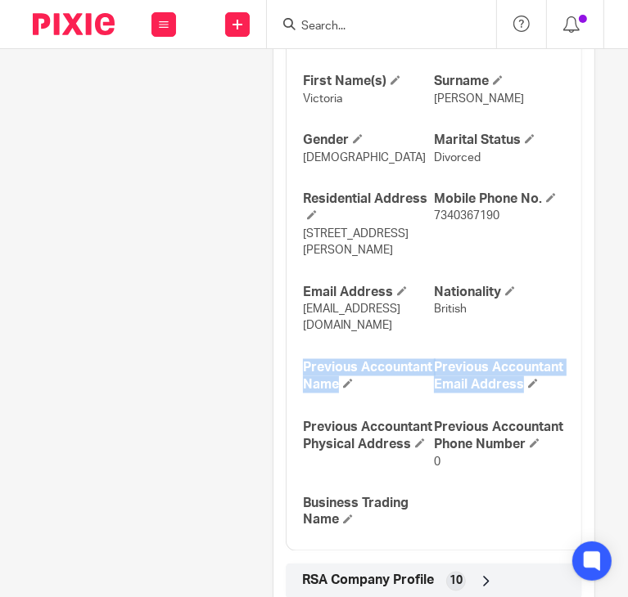
drag, startPoint x: 613, startPoint y: 351, endPoint x: 621, endPoint y: 427, distance: 76.5
click at [621, 427] on main "Vicky Vallero - GUK2511 vickyvallero@icloud.com Create task Export data Merge A…" at bounding box center [314, 298] width 628 height 597
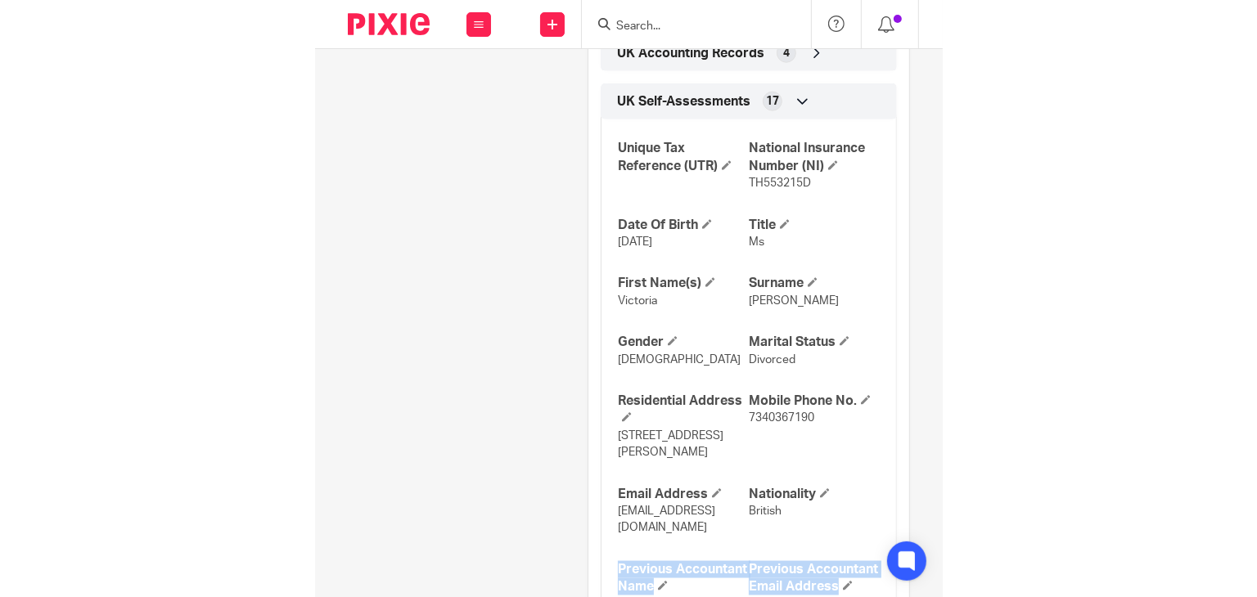
scroll to position [0, 0]
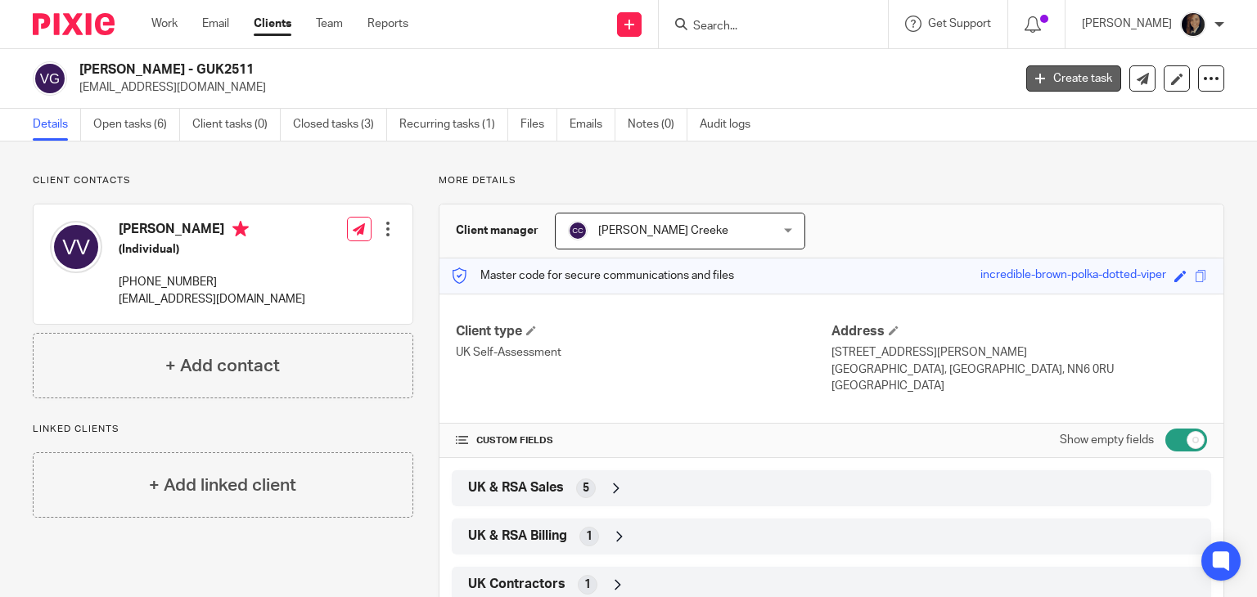
click at [1071, 77] on link "Create task" at bounding box center [1073, 78] width 95 height 26
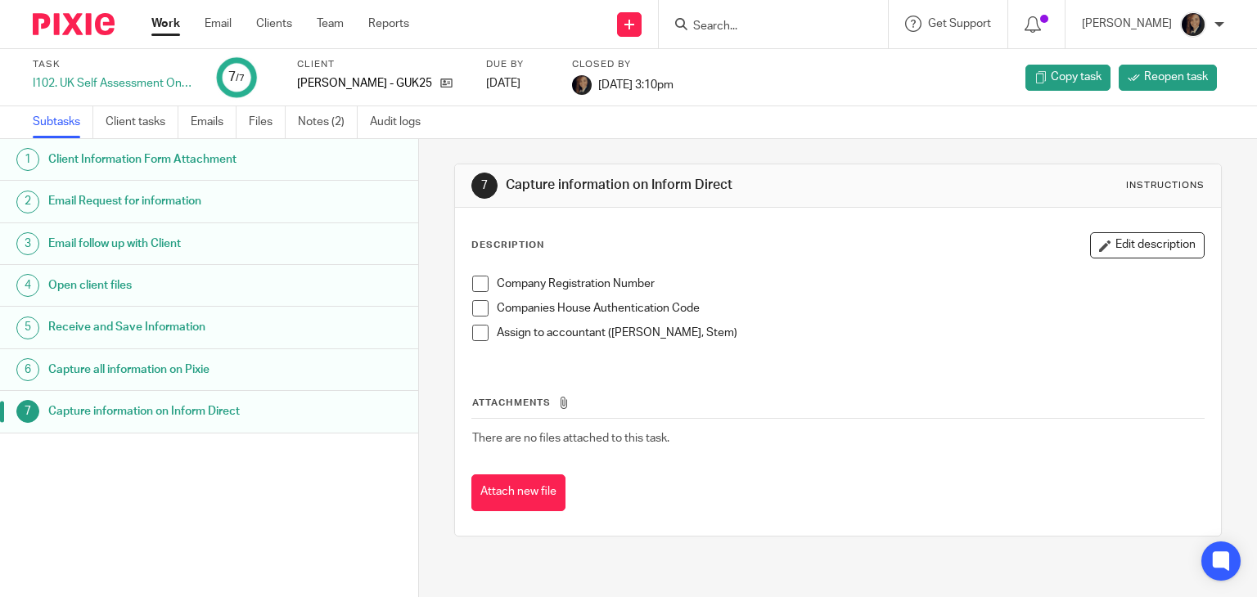
click at [167, 30] on link "Work" at bounding box center [165, 24] width 29 height 16
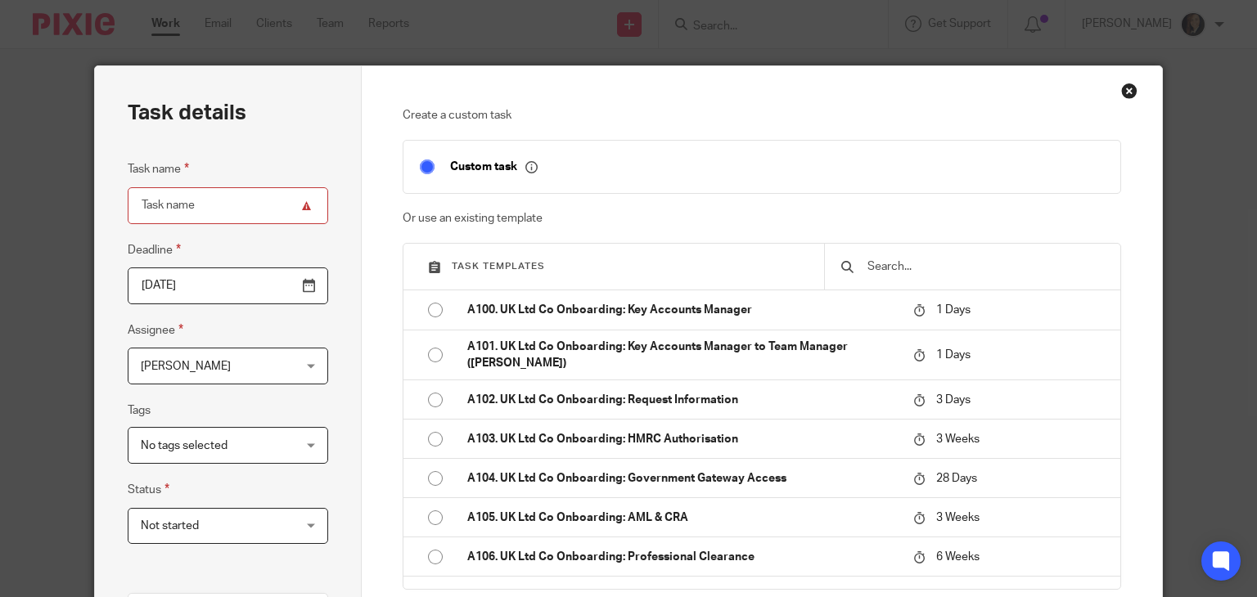
click at [923, 271] on input "text" at bounding box center [985, 267] width 238 height 18
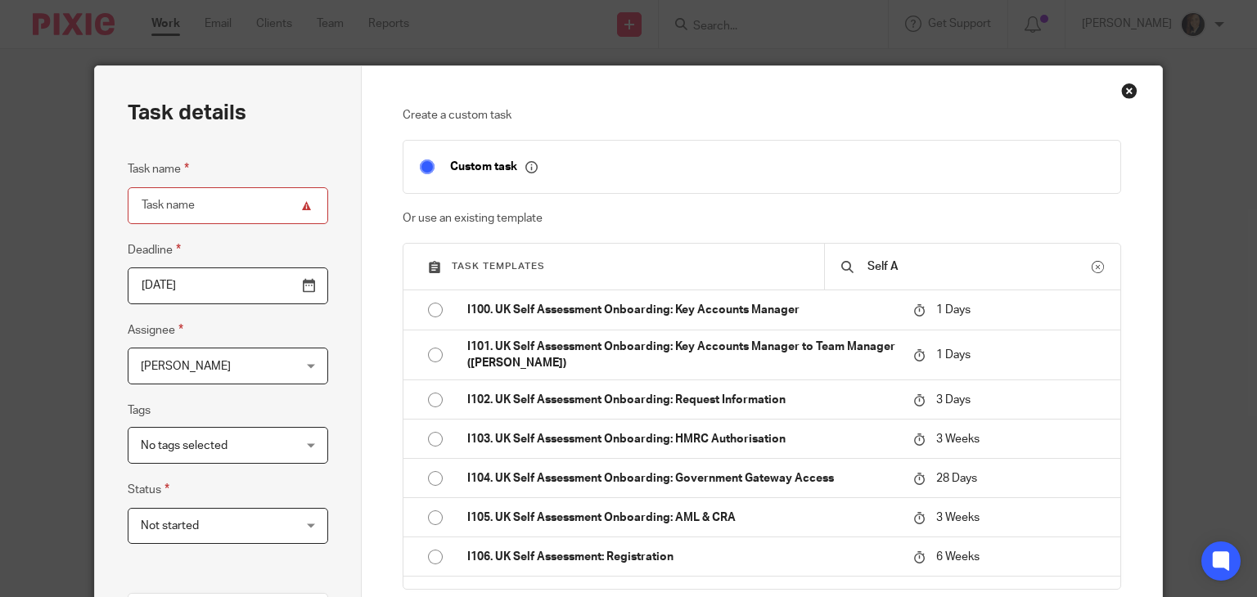
type input "Self A"
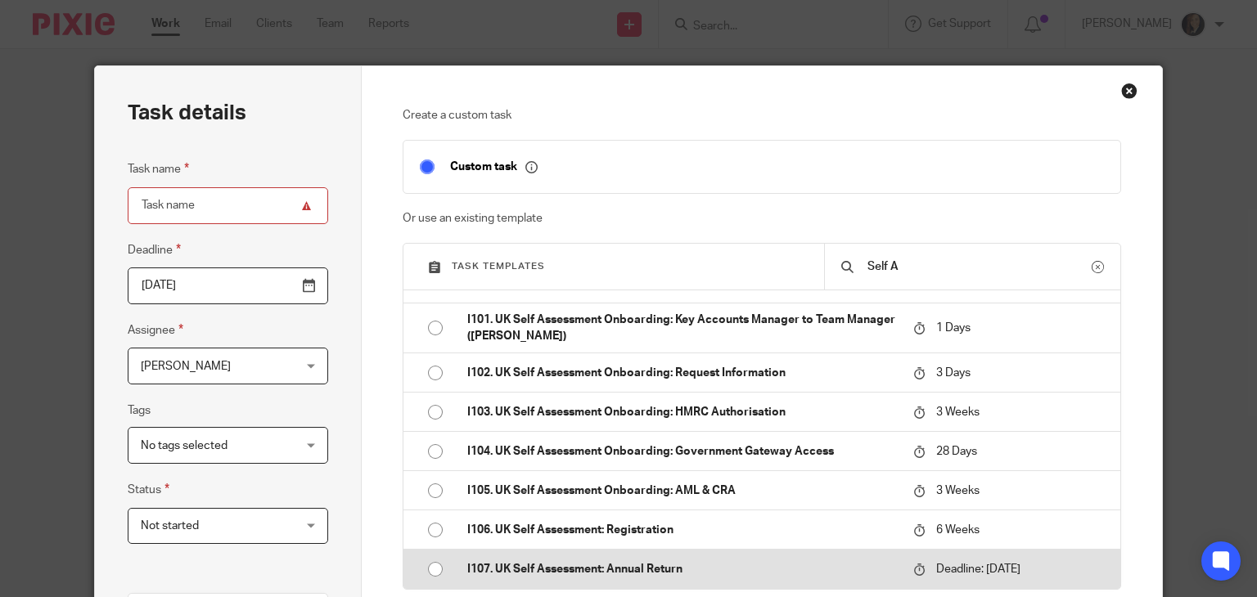
click at [429, 562] on input "radio" at bounding box center [435, 569] width 31 height 31
type input "[DATE]"
type input "I107. UK Self Assessment: Annual Return"
checkbox input "false"
radio input "false"
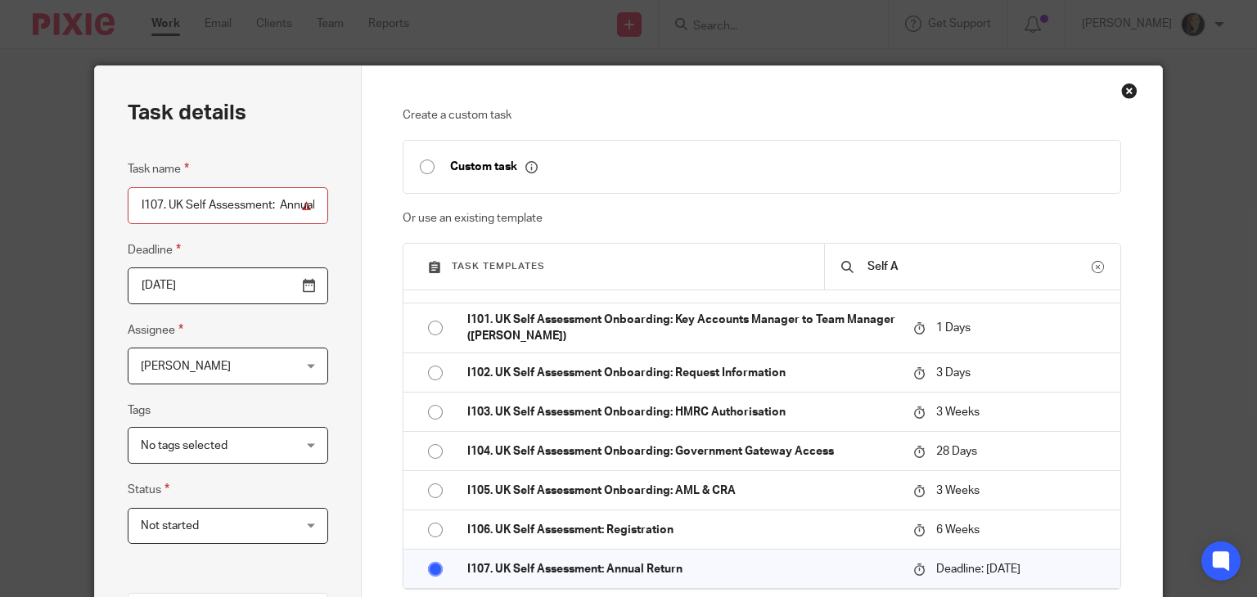
click at [301, 362] on div "[PERSON_NAME] [PERSON_NAME]" at bounding box center [228, 366] width 200 height 37
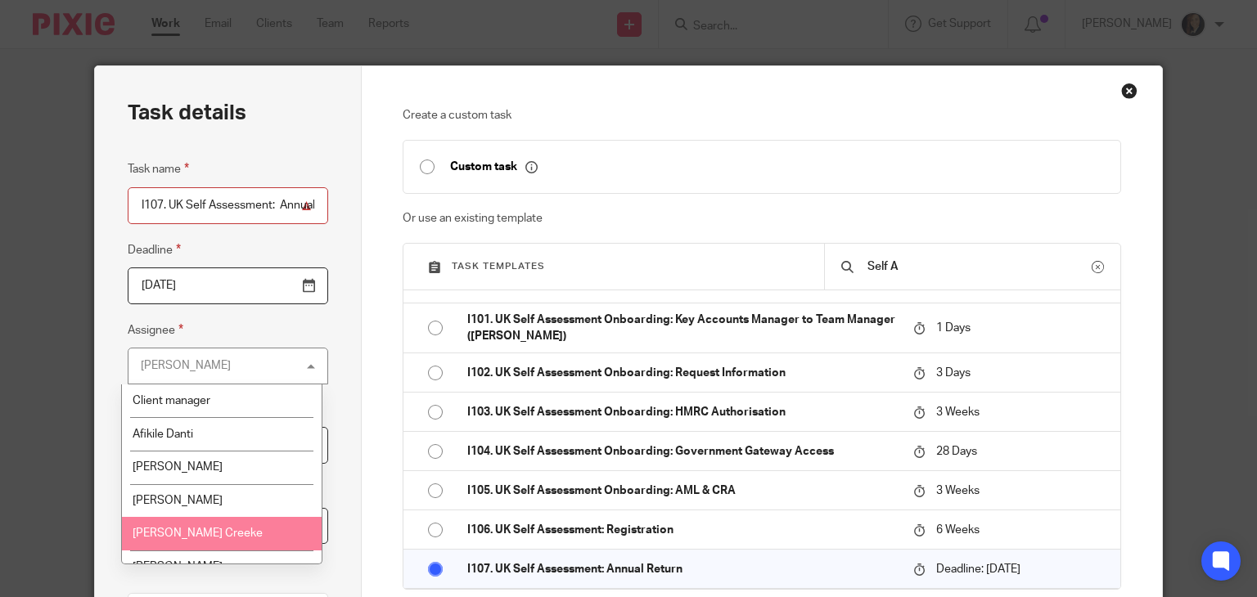
click at [235, 532] on li "[PERSON_NAME] Creeke" at bounding box center [221, 534] width 199 height 34
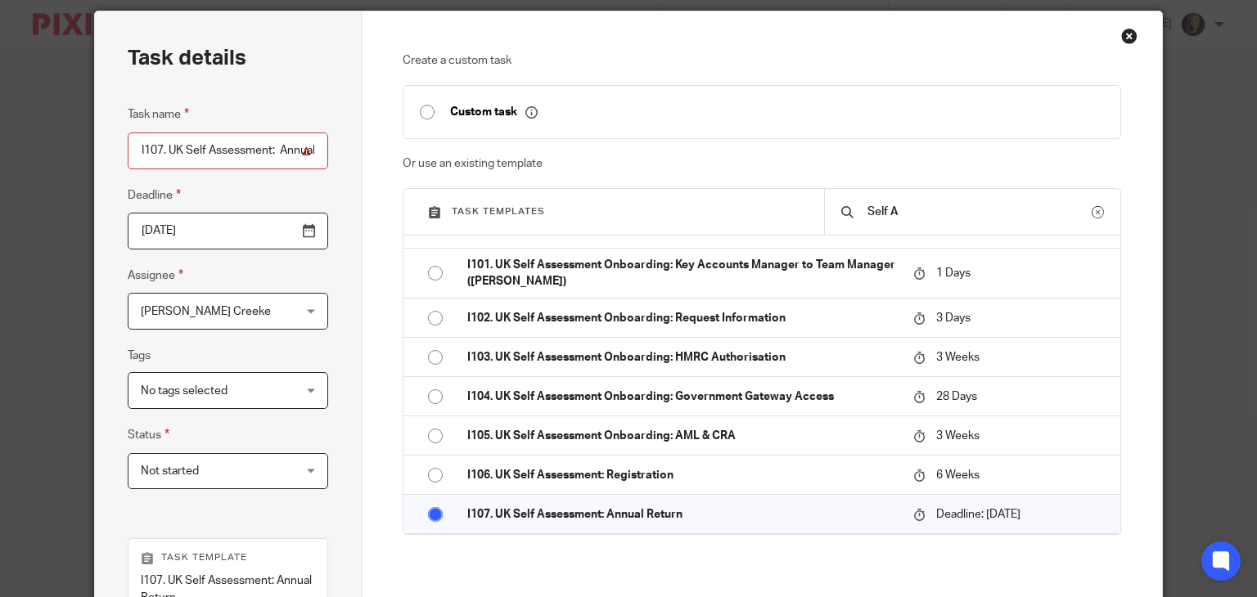
scroll to position [385, 0]
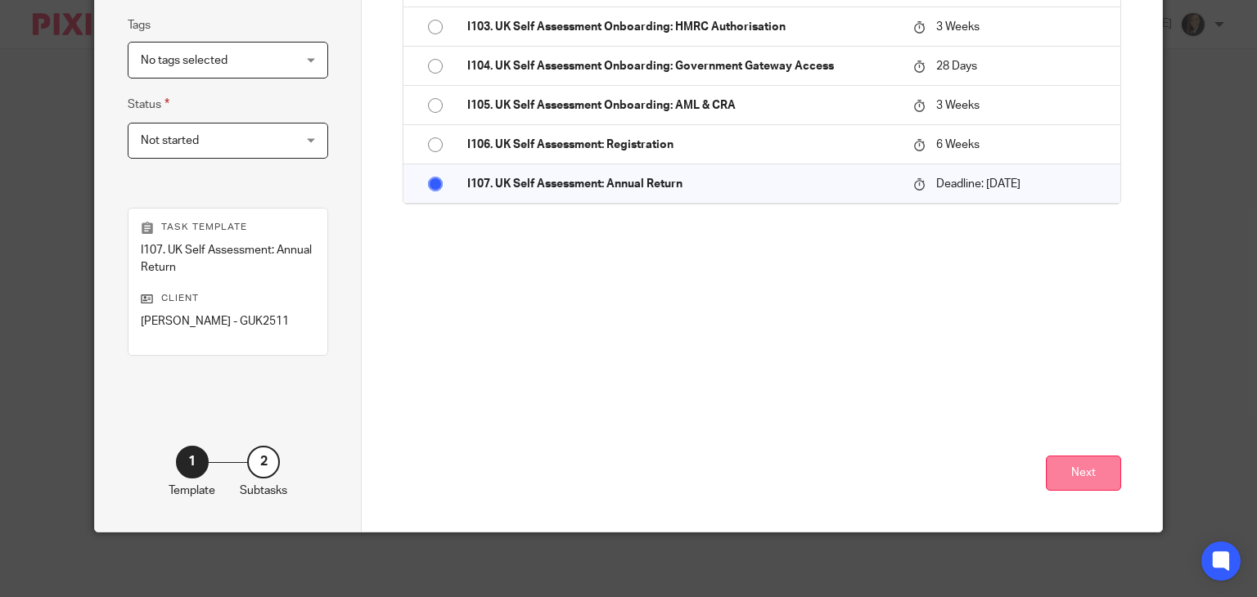
click at [1078, 466] on button "Next" at bounding box center [1083, 473] width 75 height 35
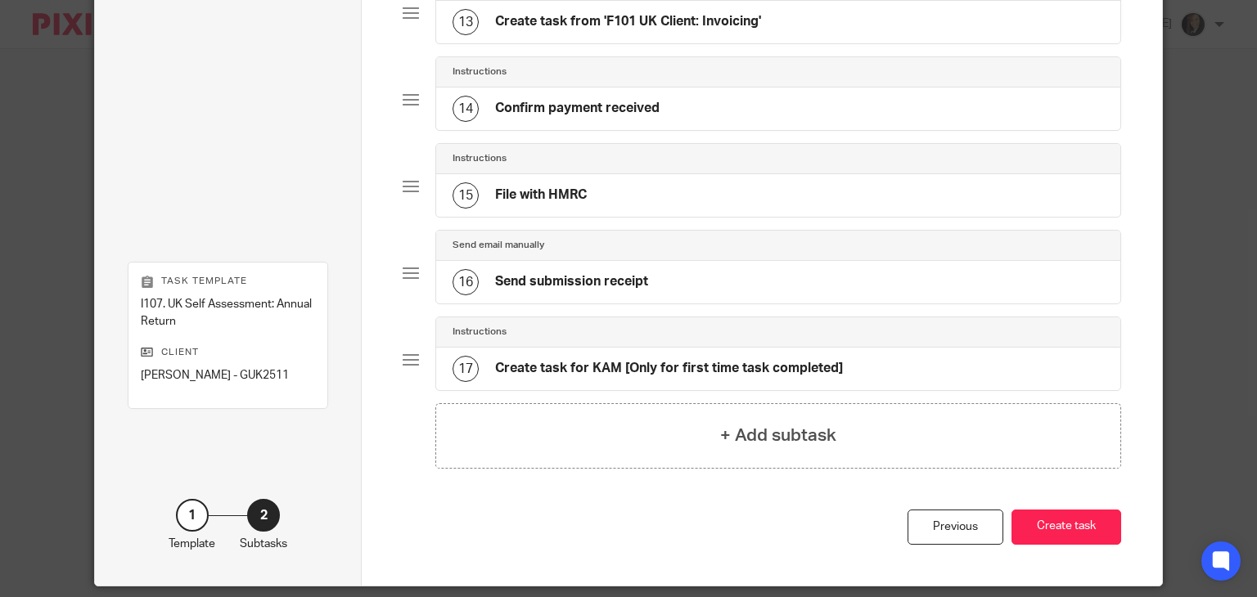
scroll to position [1220, 0]
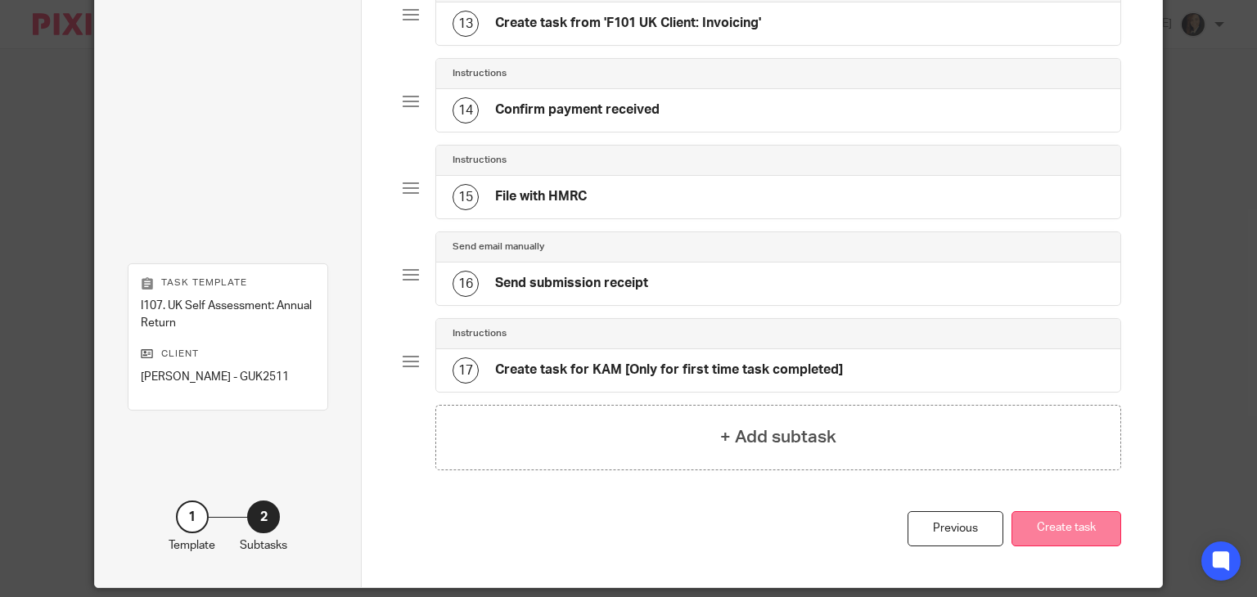
click at [1060, 515] on button "Create task" at bounding box center [1066, 528] width 110 height 35
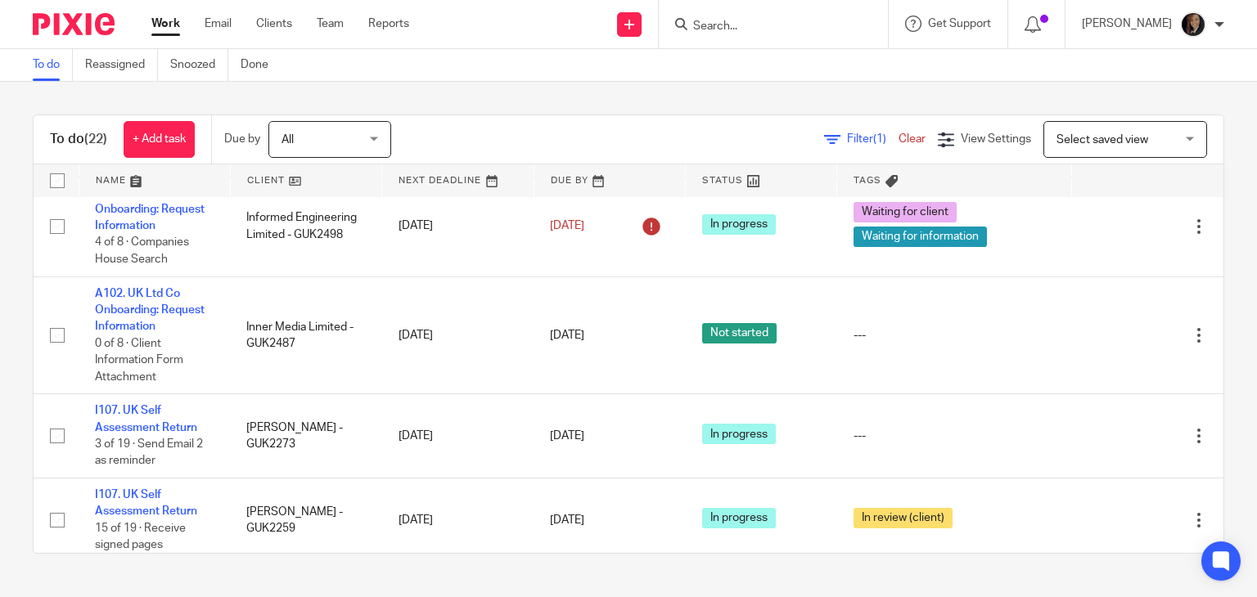
scroll to position [461, 0]
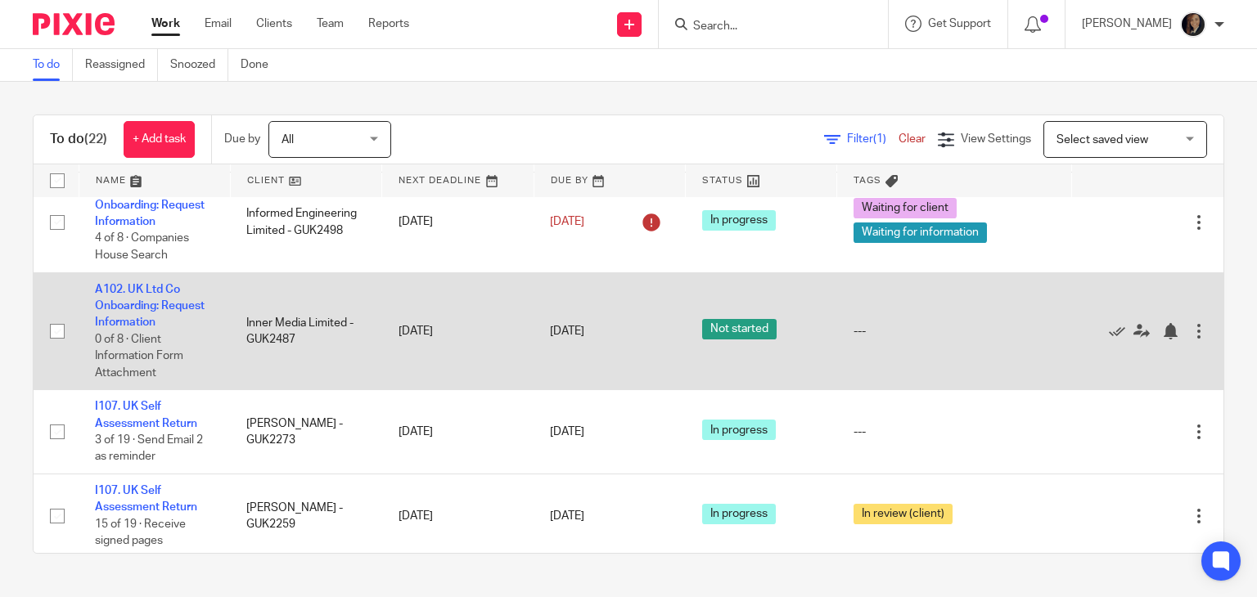
click at [1191, 335] on div at bounding box center [1199, 331] width 16 height 16
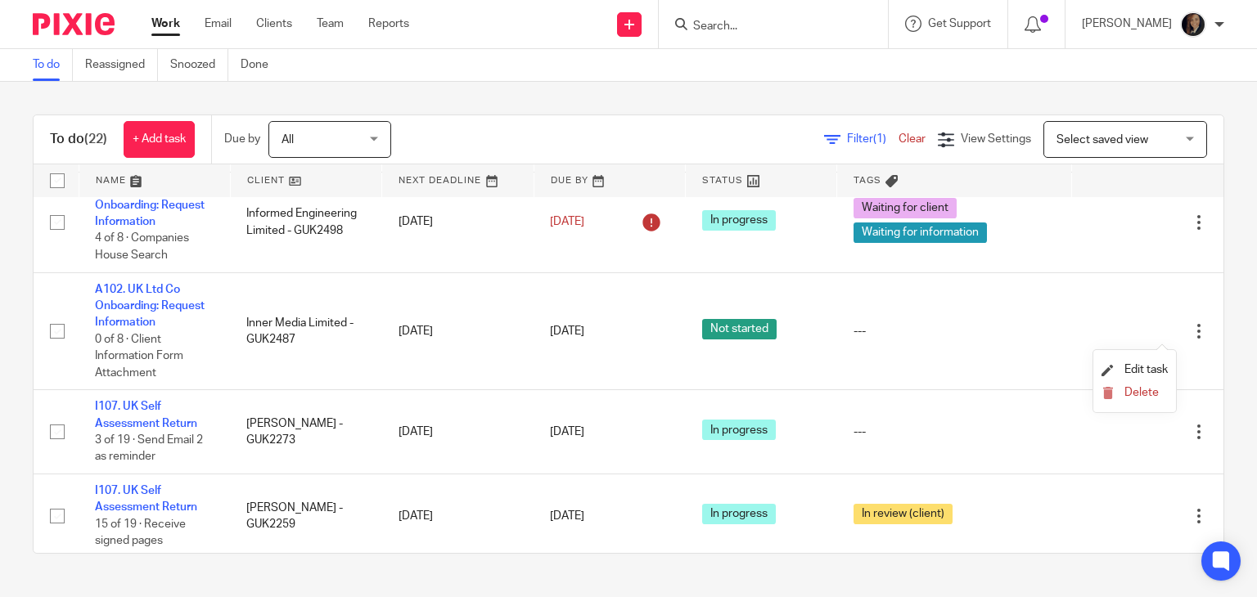
click at [1218, 242] on div "To do (22) + Add task Due by All All Today Tomorrow This week Next week This mo…" at bounding box center [628, 334] width 1257 height 505
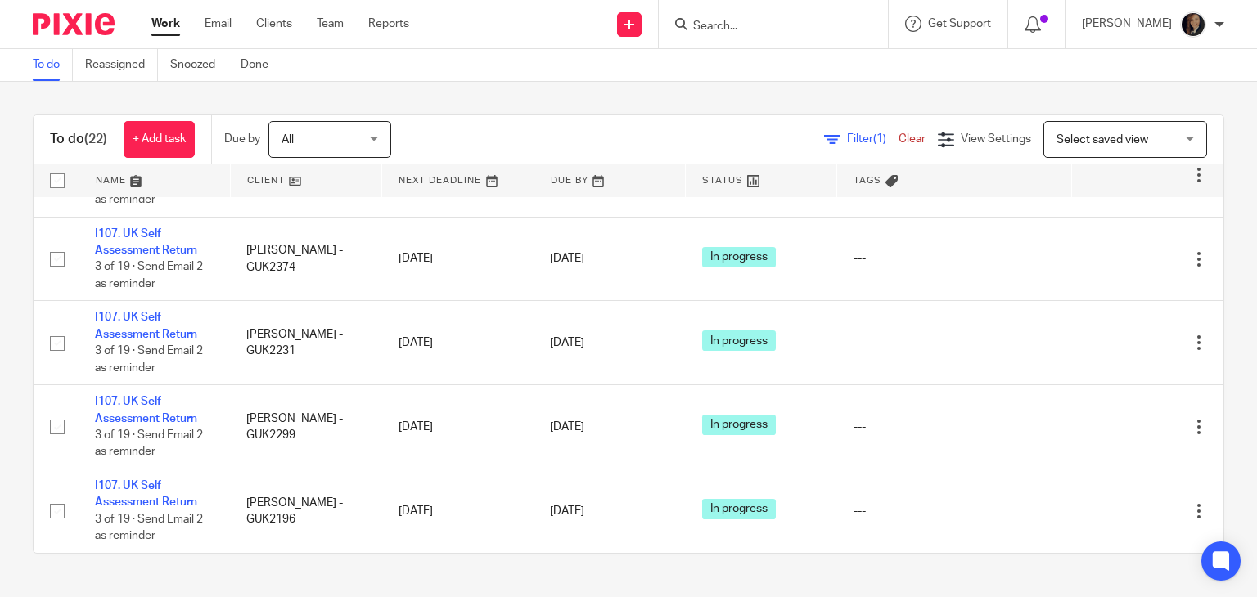
scroll to position [0, 0]
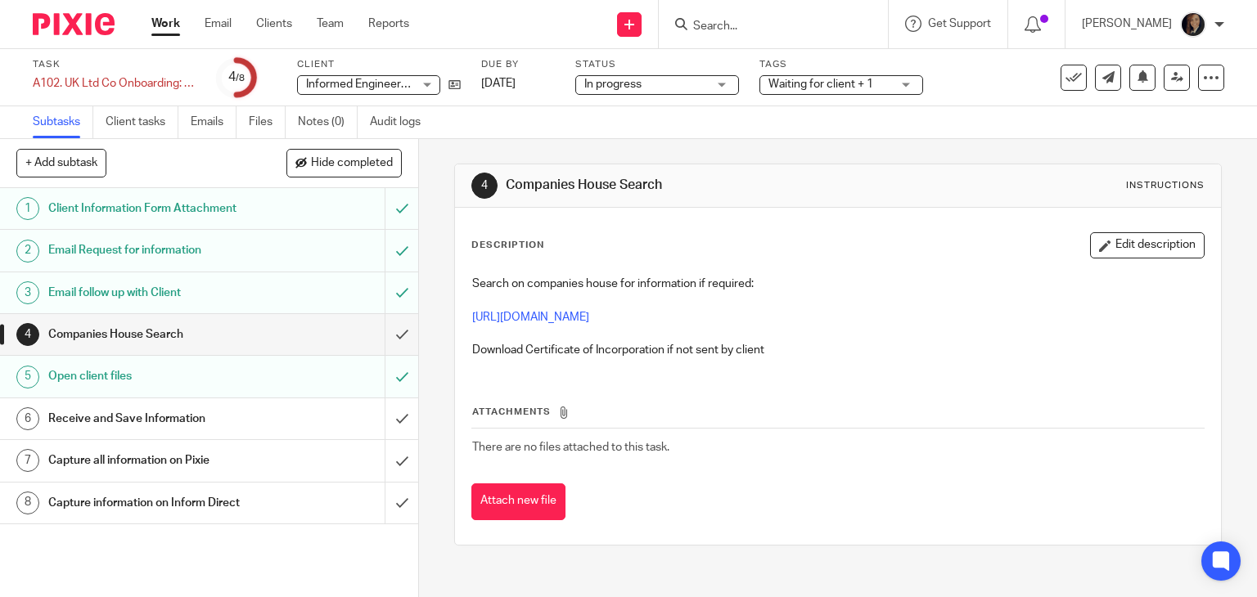
click at [127, 416] on h1 "Receive and Save Information" at bounding box center [155, 419] width 214 height 25
